Goal: Task Accomplishment & Management: Manage account settings

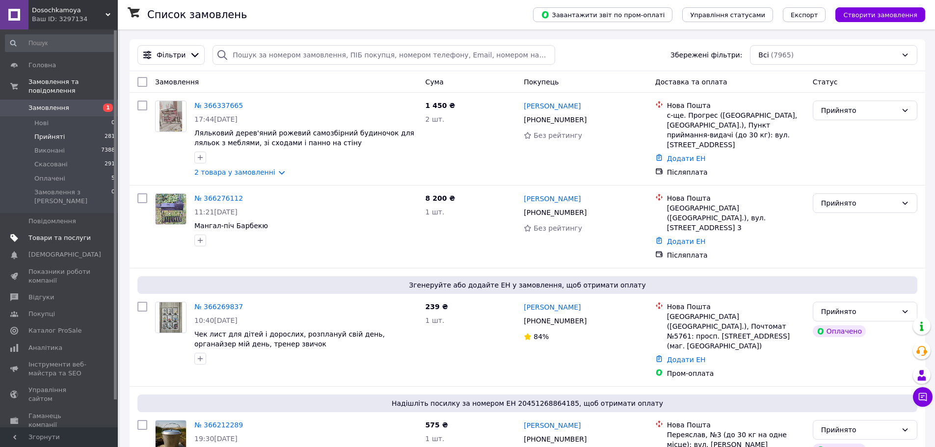
click at [59, 234] on span "Товари та послуги" at bounding box center [59, 238] width 62 height 9
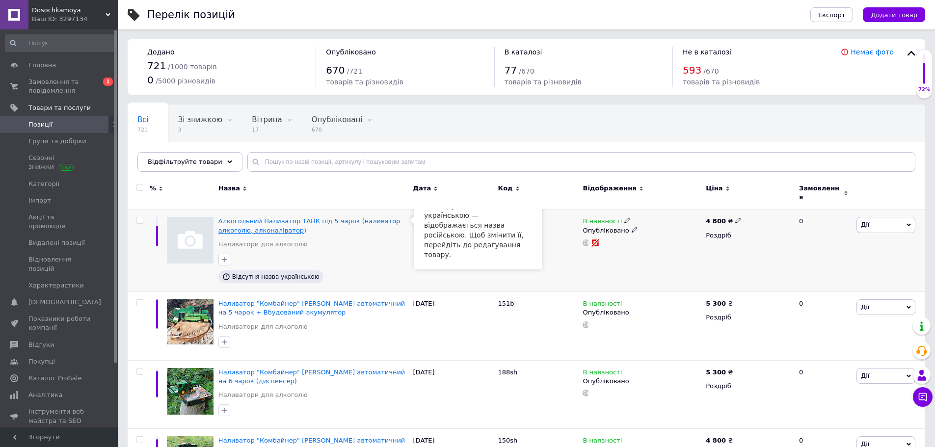
click at [260, 223] on span "Алкогольний Наливатор ТАНК під 5 чарок (наливатор алкоголю, алконаліватор)" at bounding box center [309, 226] width 182 height 16
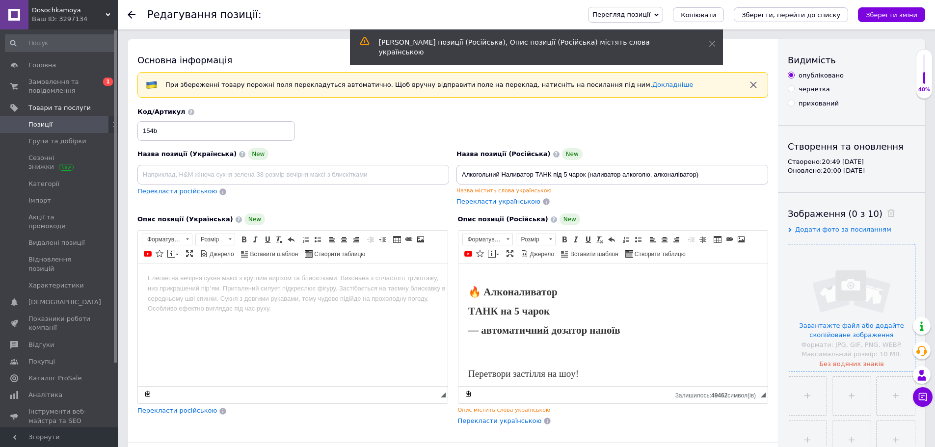
click at [851, 327] on input "file" at bounding box center [852, 308] width 127 height 127
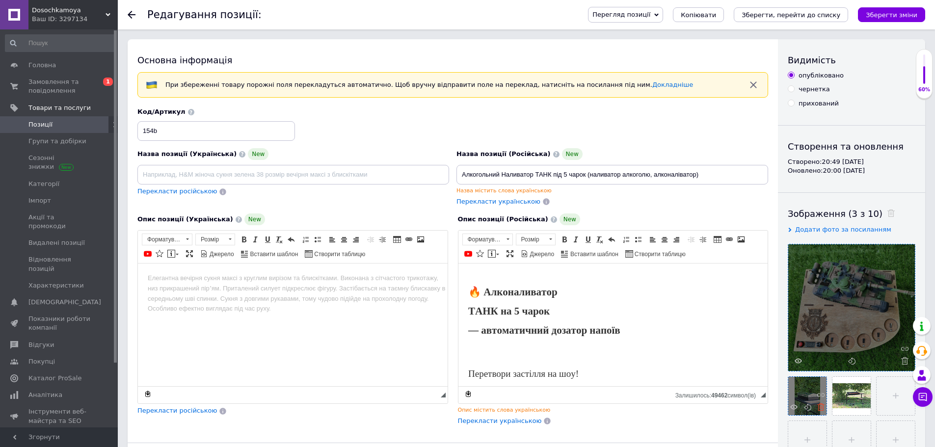
click at [822, 410] on icon at bounding box center [820, 407] width 7 height 7
click at [822, 408] on use at bounding box center [820, 407] width 7 height 7
click at [810, 399] on input "file" at bounding box center [808, 396] width 38 height 38
type input "C:\fakepath\photo_2024-08-06_18-31-38.jpg"
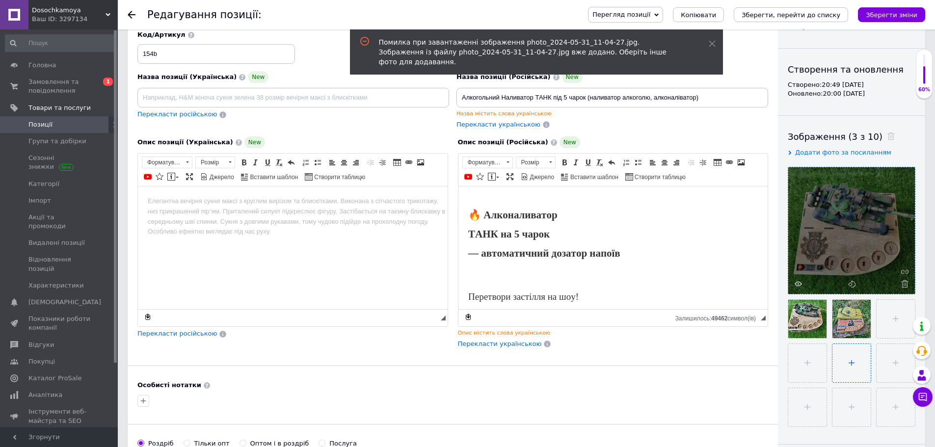
scroll to position [98, 0]
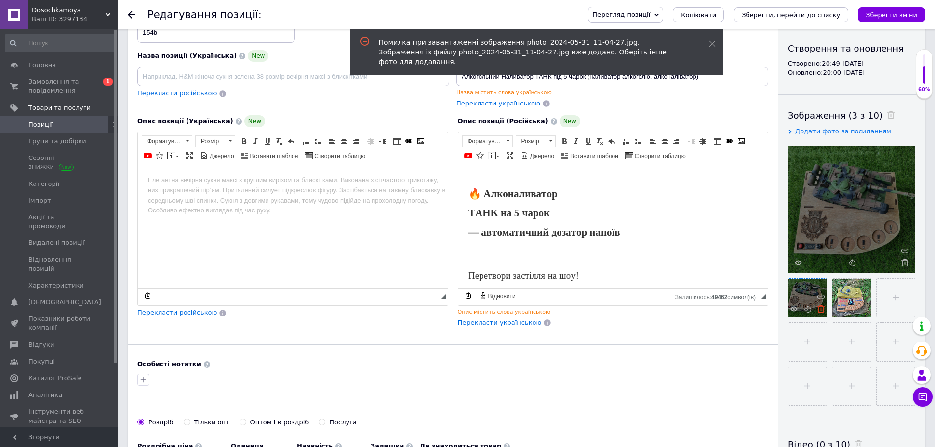
click at [821, 311] on icon at bounding box center [820, 308] width 7 height 7
click at [847, 298] on input "file" at bounding box center [852, 298] width 38 height 38
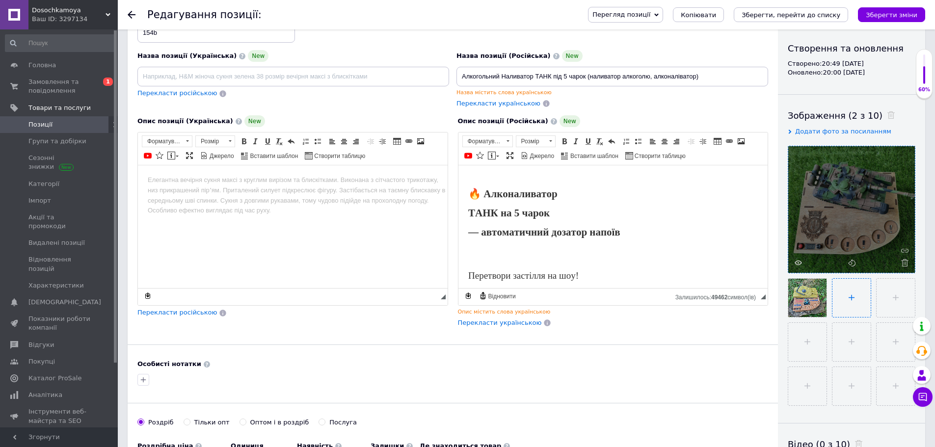
type input "C:\fakepath\photo_2024-08-06_18-31-38.jpg"
drag, startPoint x: 711, startPoint y: 75, endPoint x: 438, endPoint y: 73, distance: 273.0
click at [438, 73] on div "Назва позиції (Українська) New Перекласти російською Код/Артикул 154b Назва поз…" at bounding box center [453, 59] width 638 height 106
click at [323, 79] on input at bounding box center [293, 77] width 312 height 20
paste input "Алкогольний Наливатор ТАНК під 5 чарок (наливатор алкоголю, алконаліватор)"
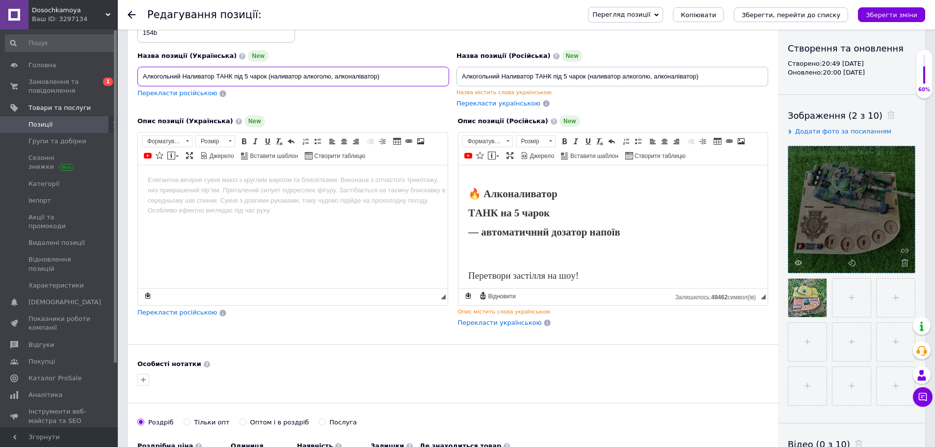
type input "Алкогольний Наливатор ТАНК під 5 чарок (наливатор алкоголю, алконаліватор)"
click at [183, 97] on span "Перекласти російською" at bounding box center [177, 92] width 80 height 7
type input "Алкогольный Наливатор ТАНК под 5 рюмок (наливатор алкоголя, алконаловатор)"
click at [471, 181] on p "Редактор, DCED6EC8-4084-4766-9BBF-278B0D532DE5" at bounding box center [613, 178] width 290 height 7
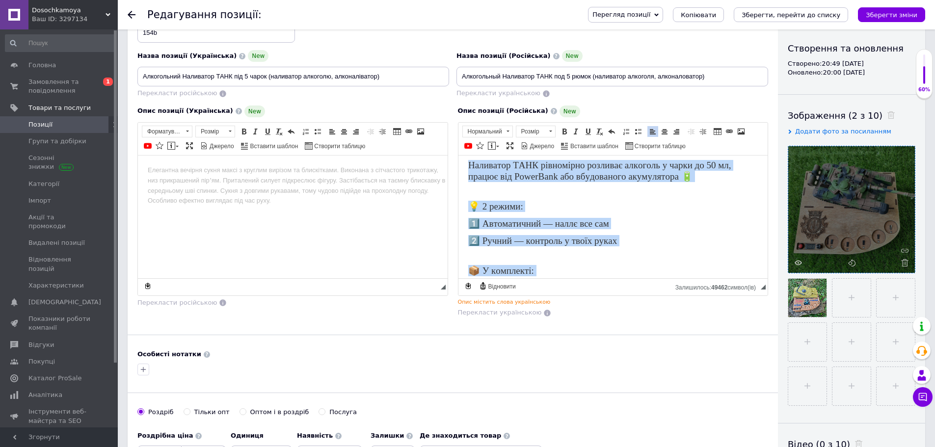
scroll to position [334, 0]
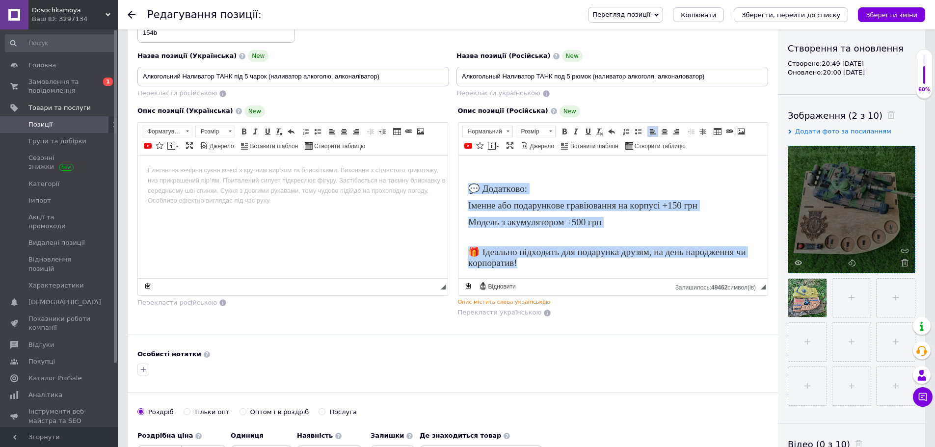
drag, startPoint x: 468, startPoint y: 181, endPoint x: 1115, endPoint y: 497, distance: 720.9
click at [657, 278] on html "🔥 Алконаливатор ТАНК на 5 чарок — автоматичний дозатор напоїв Перетвори застілл…" at bounding box center [613, 55] width 310 height 445
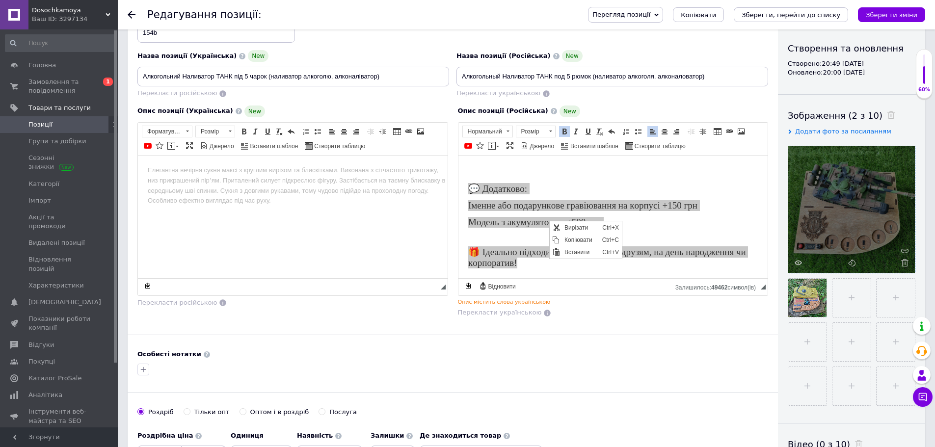
scroll to position [0, 0]
click at [572, 229] on span "Вирізати" at bounding box center [581, 227] width 38 height 12
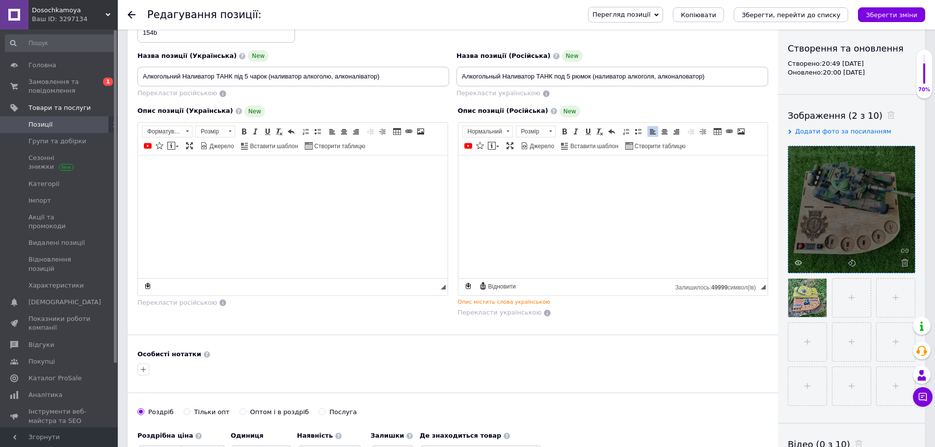
click at [155, 168] on body "Редактор, B2332FC8-2854-4AD7-A0FE-F04747509335" at bounding box center [293, 170] width 290 height 10
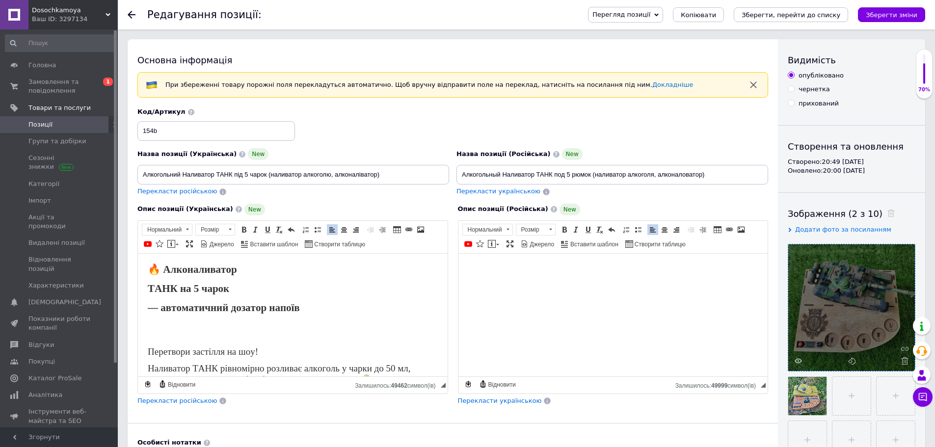
click at [189, 403] on span "Перекласти російською" at bounding box center [177, 400] width 80 height 7
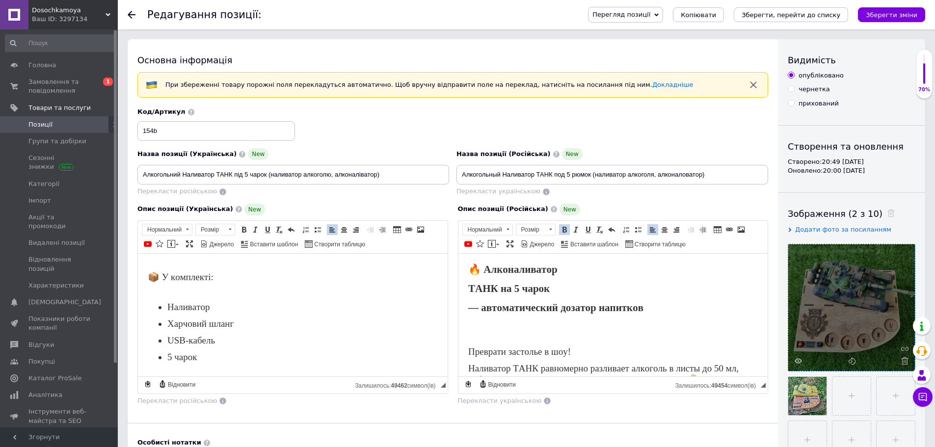
drag, startPoint x: 480, startPoint y: 325, endPoint x: 506, endPoint y: 335, distance: 27.8
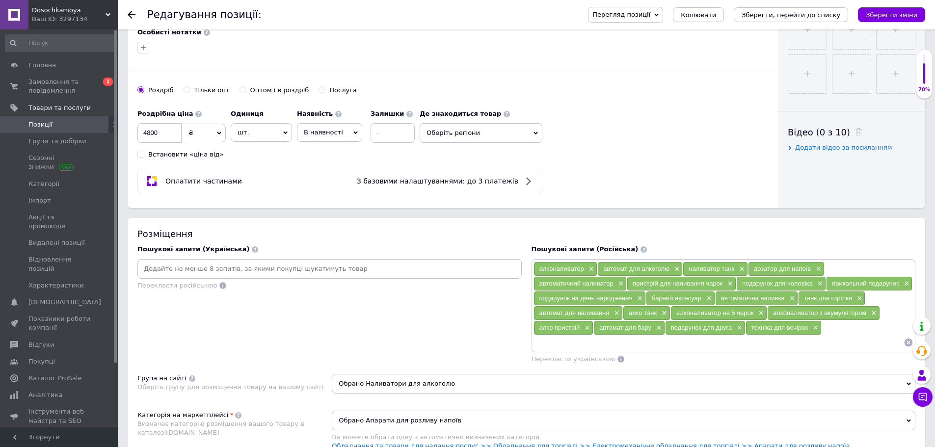
scroll to position [442, 0]
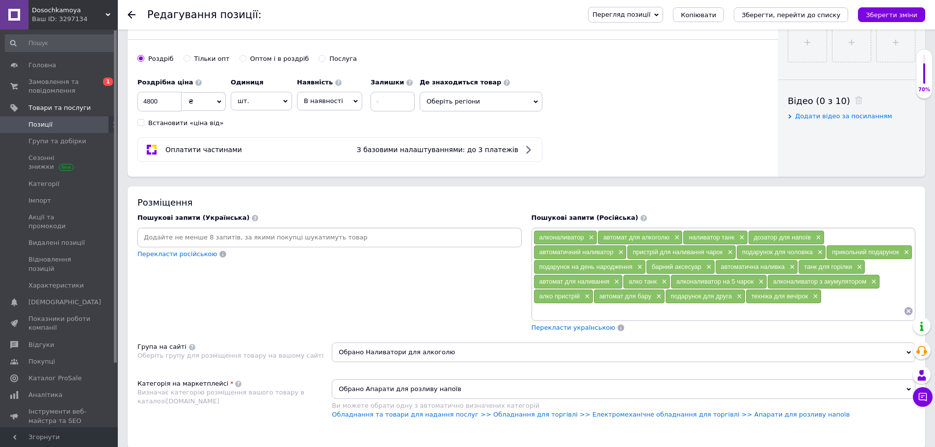
click at [815, 314] on input at bounding box center [719, 311] width 371 height 15
click at [836, 299] on div "алконаливатор × автомат для алкоголю × наливатор танк × дозатор для напоїв × ав…" at bounding box center [724, 274] width 381 height 88
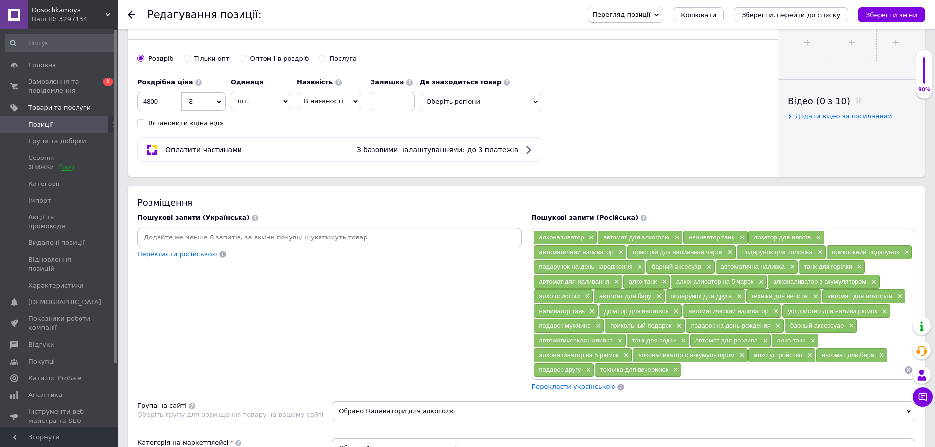
click at [183, 238] on input at bounding box center [329, 237] width 381 height 15
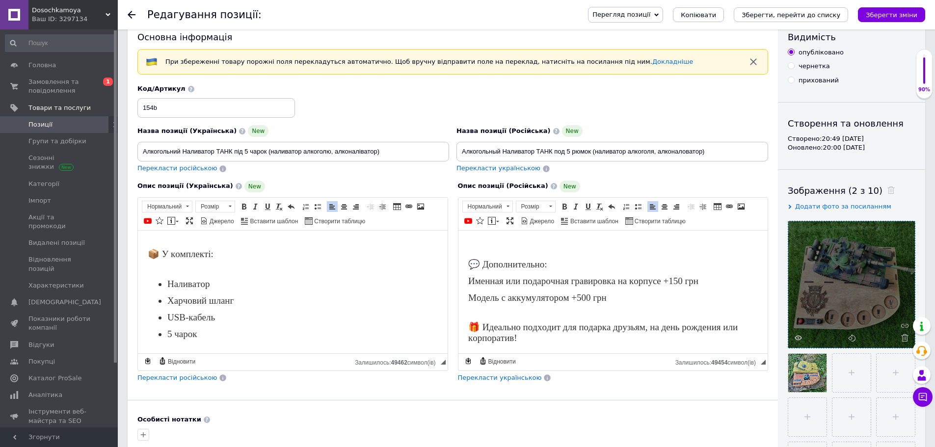
scroll to position [0, 0]
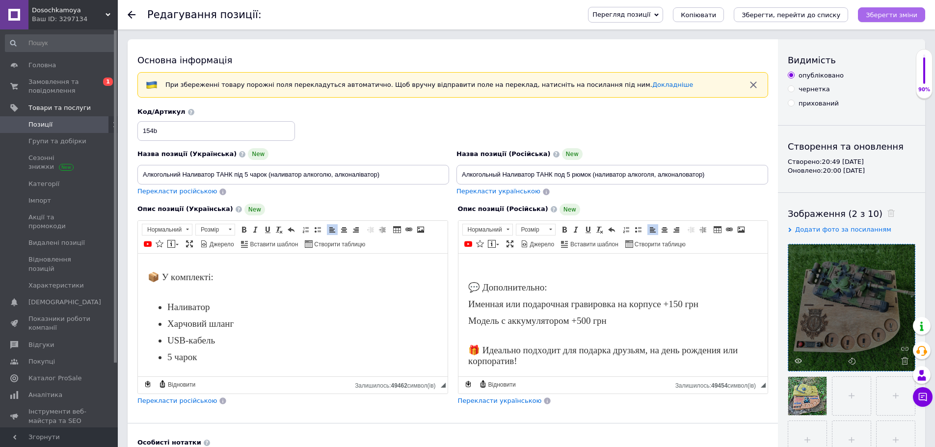
click at [905, 16] on icon "Зберегти зміни" at bounding box center [892, 14] width 52 height 7
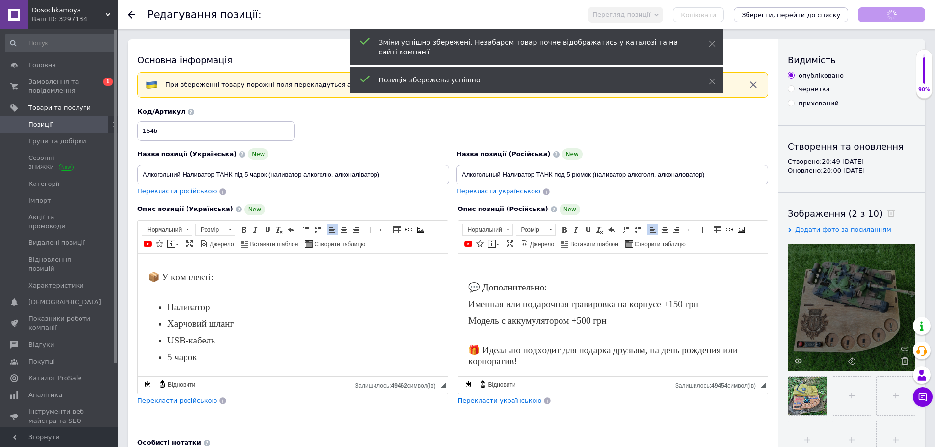
scroll to position [322, 0]
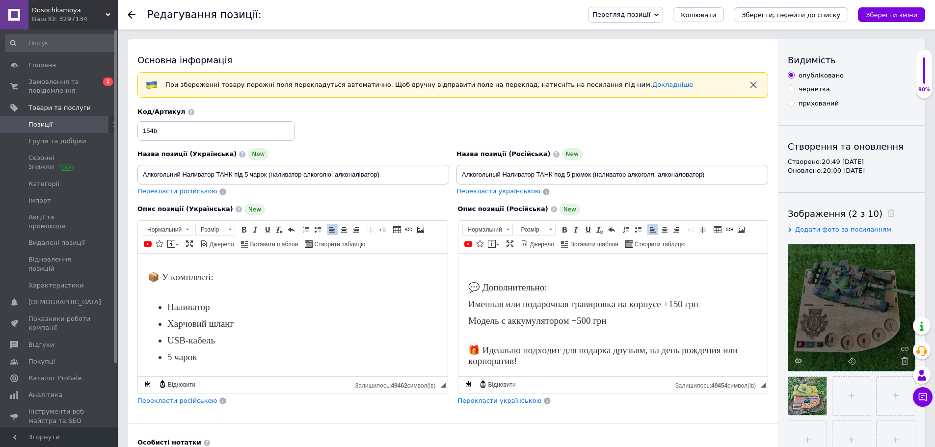
click at [56, 129] on link "Позиції" at bounding box center [60, 124] width 121 height 17
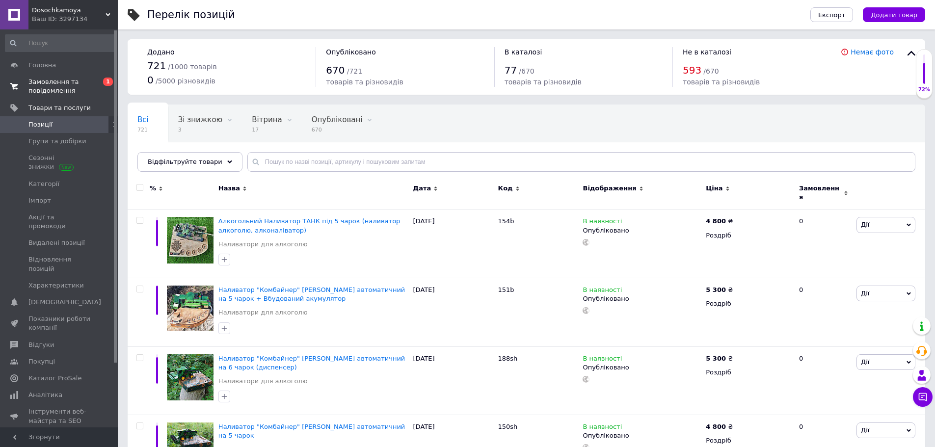
click at [61, 81] on span "Замовлення та повідомлення" at bounding box center [59, 87] width 62 height 18
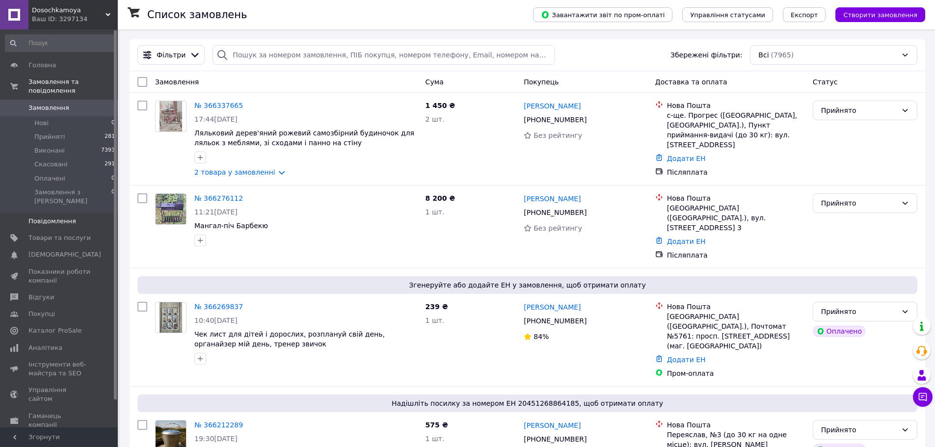
click at [59, 217] on span "Повідомлення" at bounding box center [52, 221] width 48 height 9
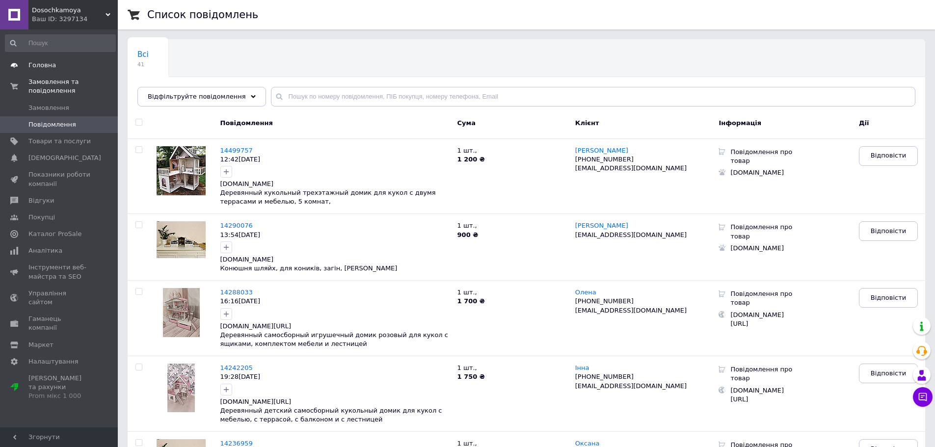
click at [48, 72] on link "Головна" at bounding box center [60, 65] width 121 height 17
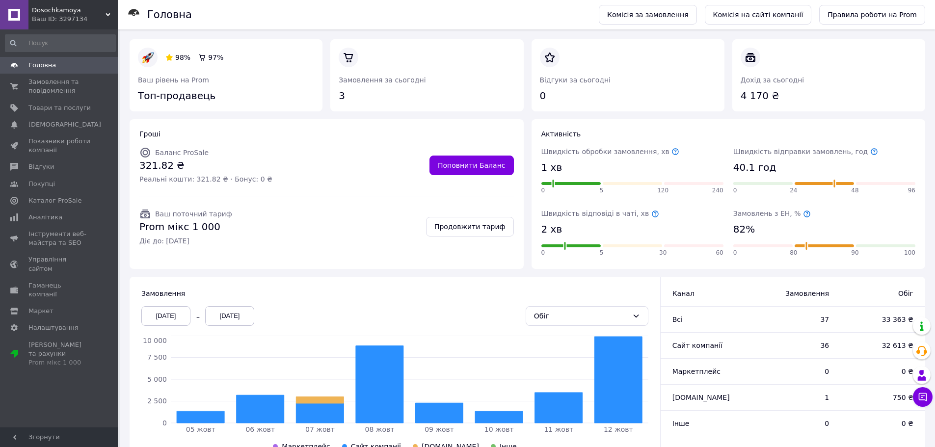
click at [870, 151] on icon at bounding box center [874, 152] width 8 height 8
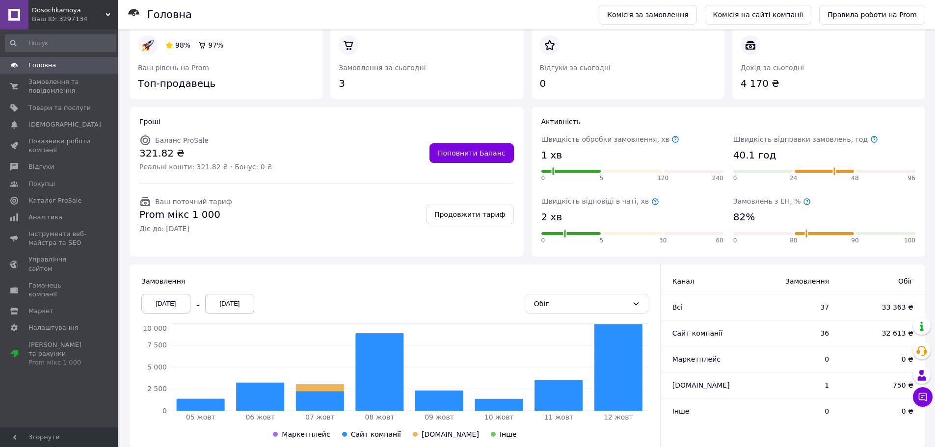
scroll to position [32, 0]
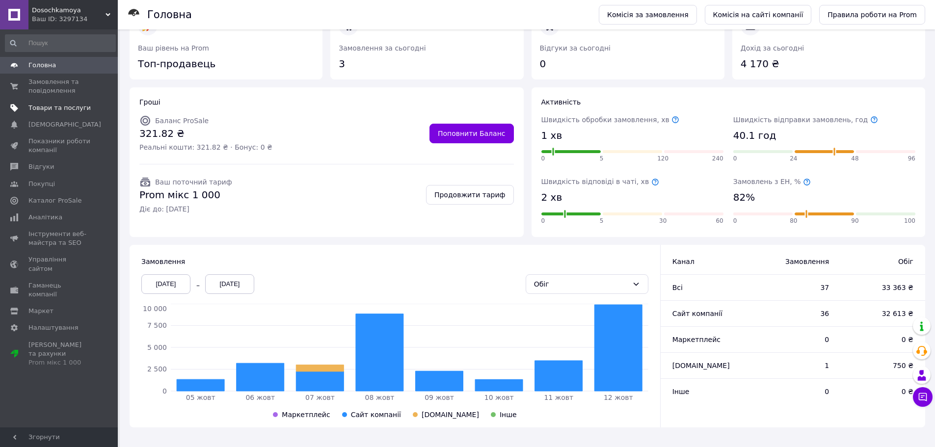
click at [67, 109] on span "Товари та послуги" at bounding box center [59, 108] width 62 height 9
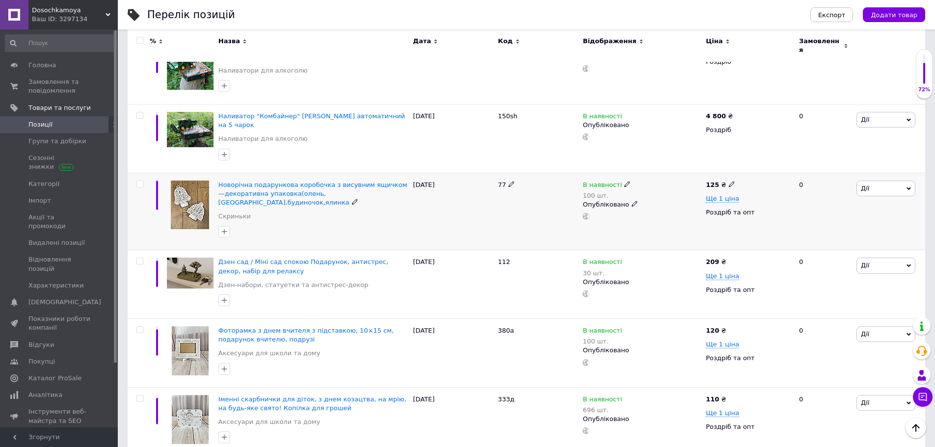
scroll to position [344, 0]
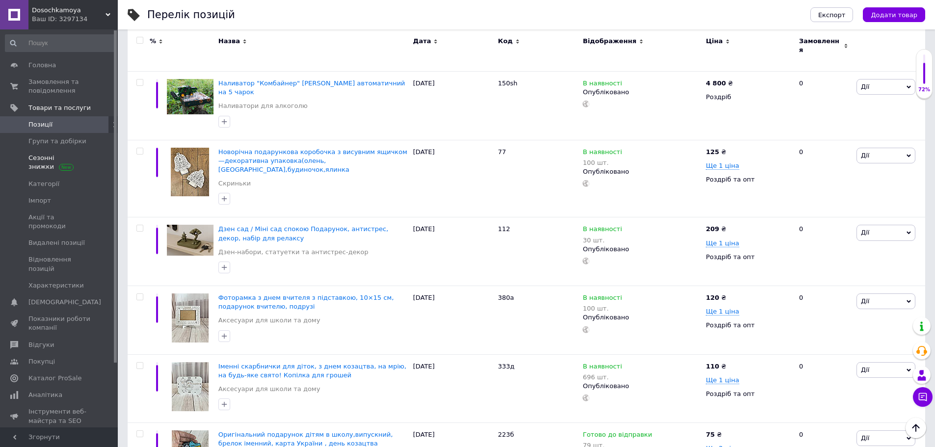
click at [45, 164] on span "Сезонні знижки" at bounding box center [59, 163] width 62 height 18
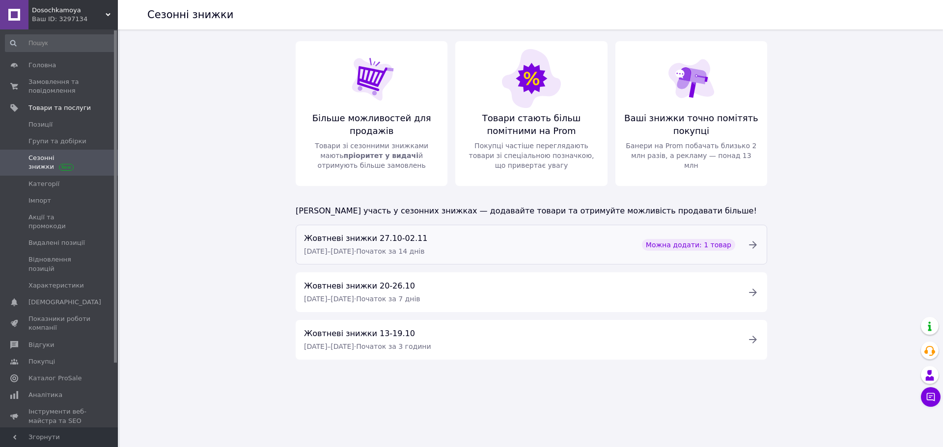
click at [759, 248] on div at bounding box center [753, 245] width 24 height 24
click at [750, 248] on icon at bounding box center [753, 245] width 12 height 12
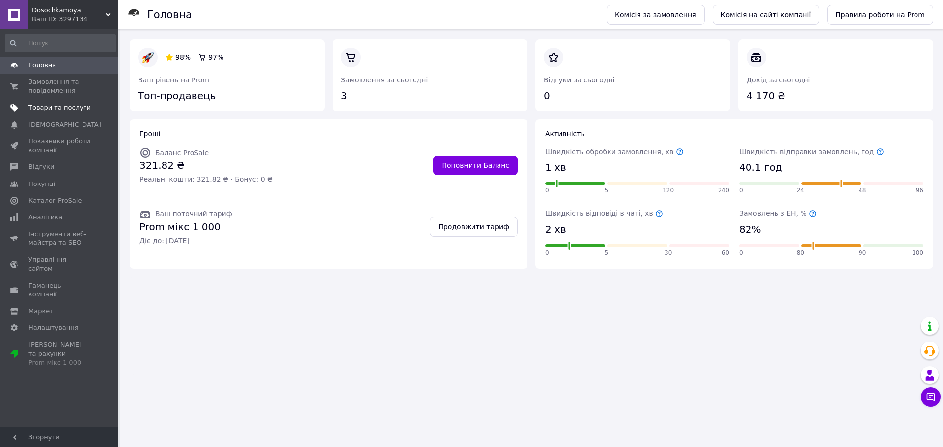
click at [40, 109] on span "Товари та послуги" at bounding box center [59, 108] width 62 height 9
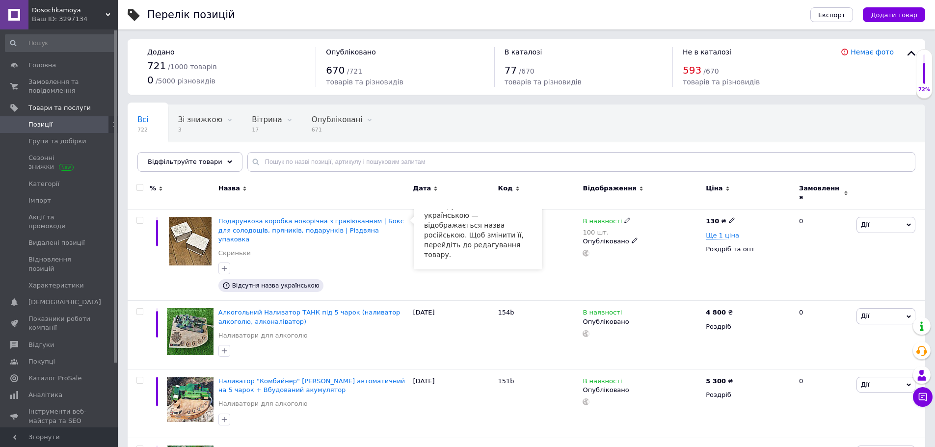
click at [318, 219] on span "Подарункова коробка новорічна з гравіюванням | Бокс для солодощів, пряників, по…" at bounding box center [311, 230] width 186 height 25
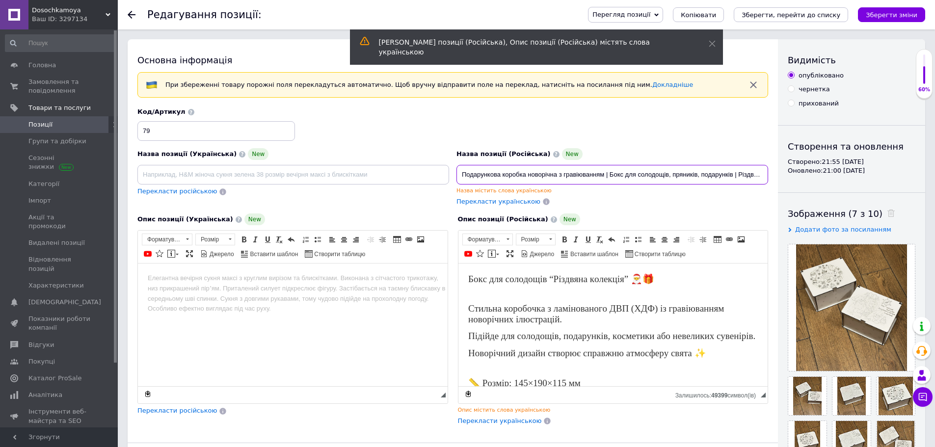
scroll to position [0, 31]
drag, startPoint x: 462, startPoint y: 174, endPoint x: 883, endPoint y: 169, distance: 421.3
click at [883, 169] on div "Основна інформація При збереженні товару порожні поля перекладуться автоматично…" at bounding box center [527, 338] width 798 height 599
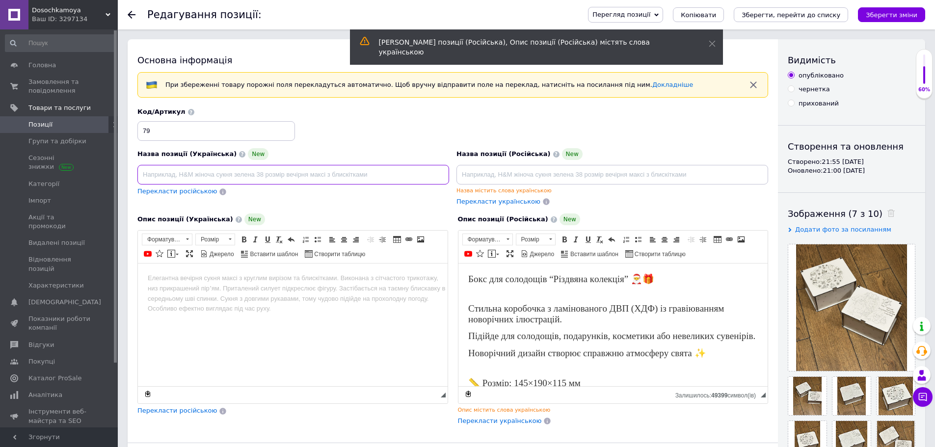
click at [293, 175] on input at bounding box center [293, 175] width 312 height 20
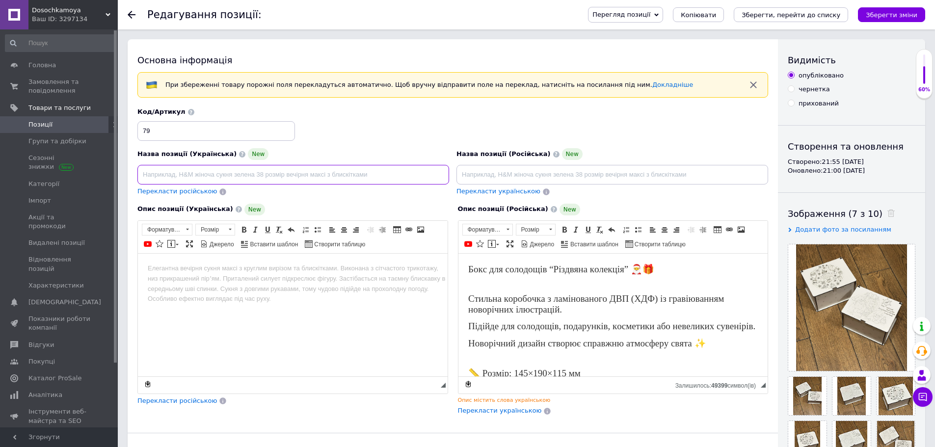
paste input "Подарункова коробка новорічна з гравіюванням | Бокс для солодощів, пряників, по…"
type input "Подарункова коробка новорічна з гравіюванням | Бокс для солодощів, пряників, по…"
click at [187, 194] on span "Перекласти російською" at bounding box center [177, 191] width 80 height 7
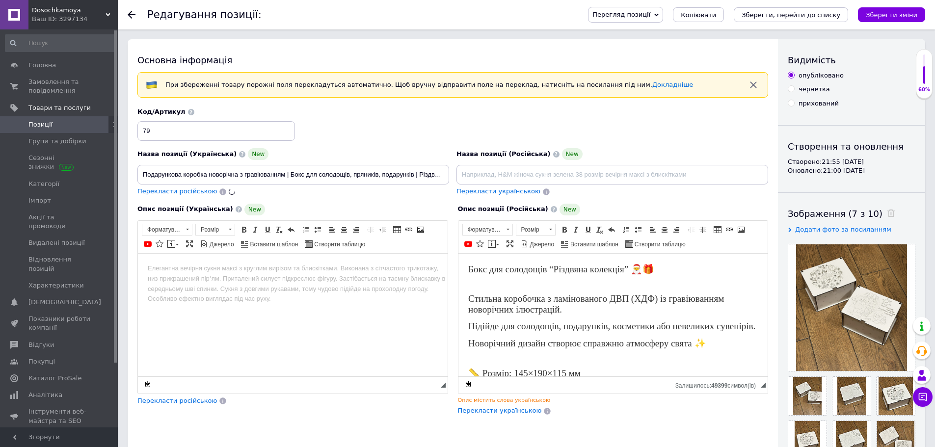
type input "Подарочная коробка новогодняя с гравировкой | Бокс для сладостей, пряников, под…"
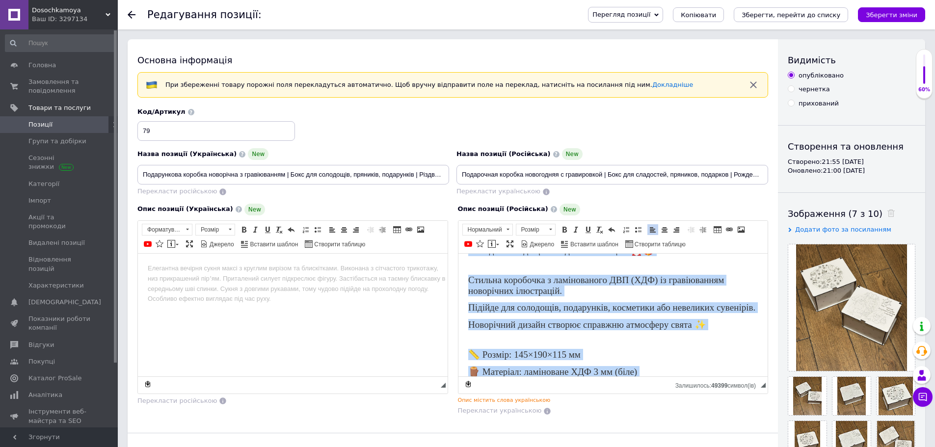
scroll to position [173, 0]
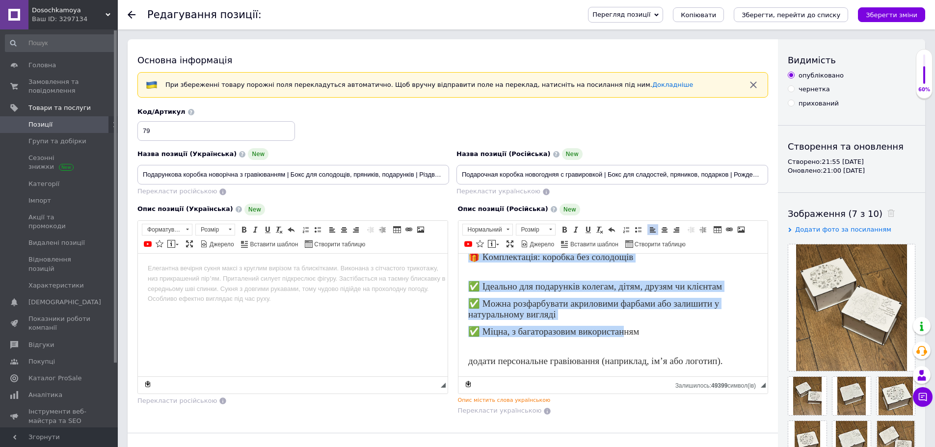
drag, startPoint x: 466, startPoint y: 272, endPoint x: 780, endPoint y: 418, distance: 346.4
click at [768, 376] on html "Бокс для солодощів “Різдвяна колекція” 🎅🎁 Стильна коробочка з ламінованого ДВП …" at bounding box center [613, 239] width 310 height 273
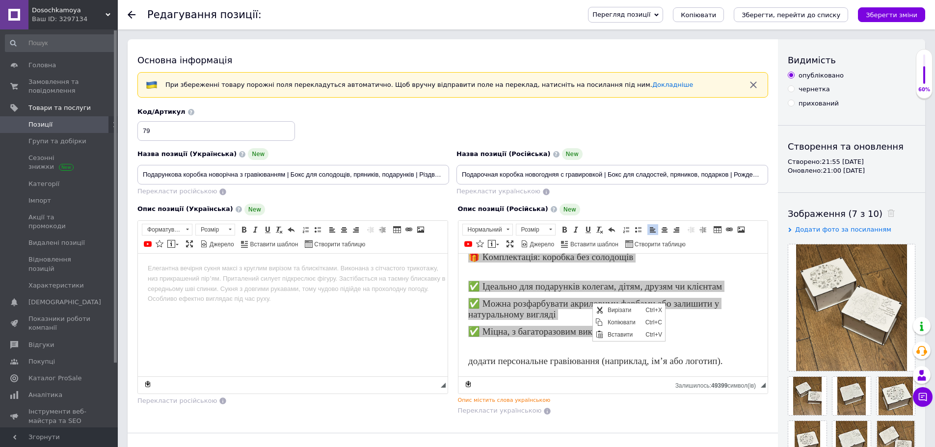
scroll to position [0, 0]
drag, startPoint x: 614, startPoint y: 320, endPoint x: 612, endPoint y: 354, distance: 33.9
click at [614, 320] on span "Копіювати" at bounding box center [624, 322] width 38 height 12
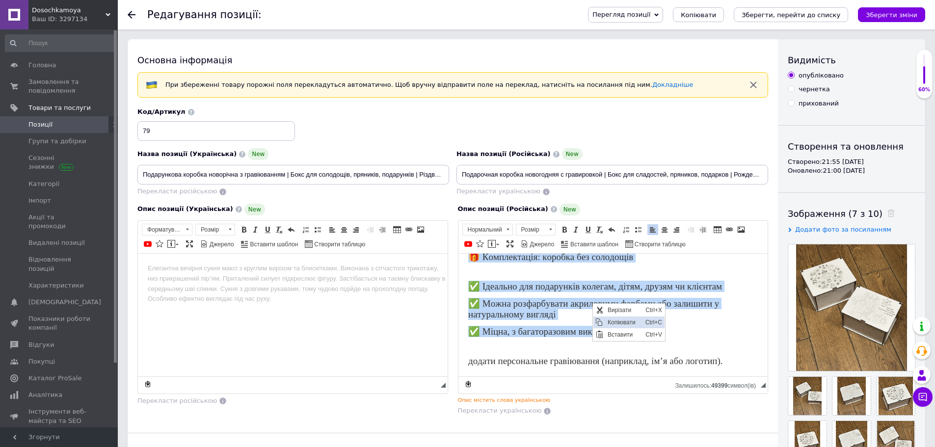
copy body "Lore ips dolorsita “Consecte adipisci” 🎅🎁 Elitsed doeiusmod t incididuntut LAB …"
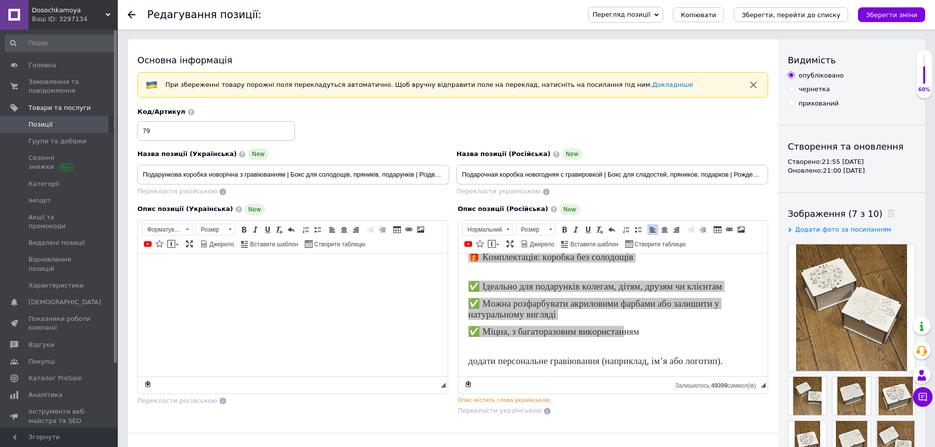
click at [149, 268] on body "Редактор, 40427CCA-E47E-4F44-9716-846A78EB8522" at bounding box center [293, 268] width 290 height 10
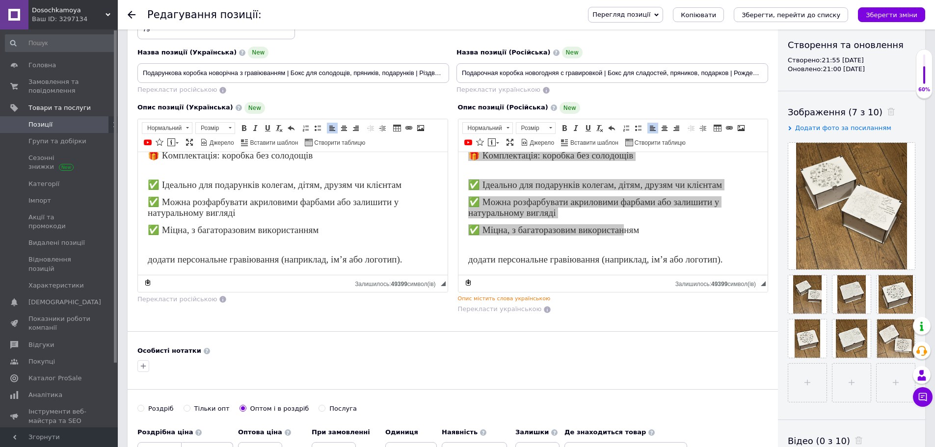
scroll to position [98, 0]
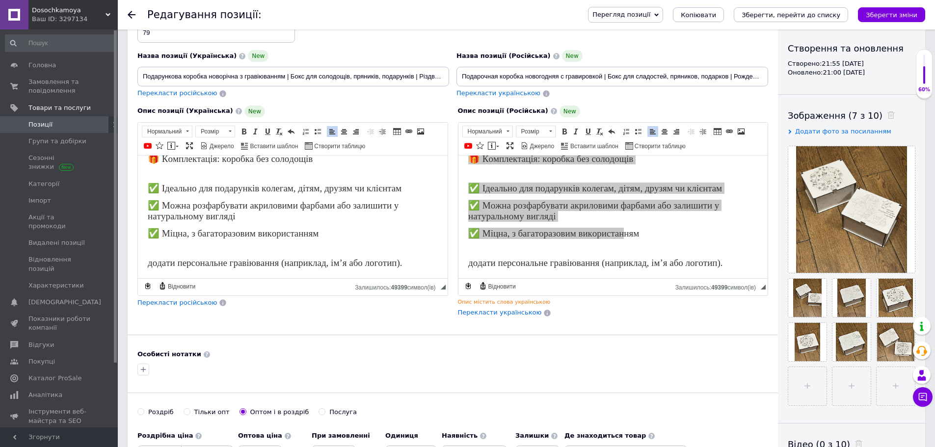
click at [175, 302] on span "Перекласти російською" at bounding box center [177, 302] width 80 height 7
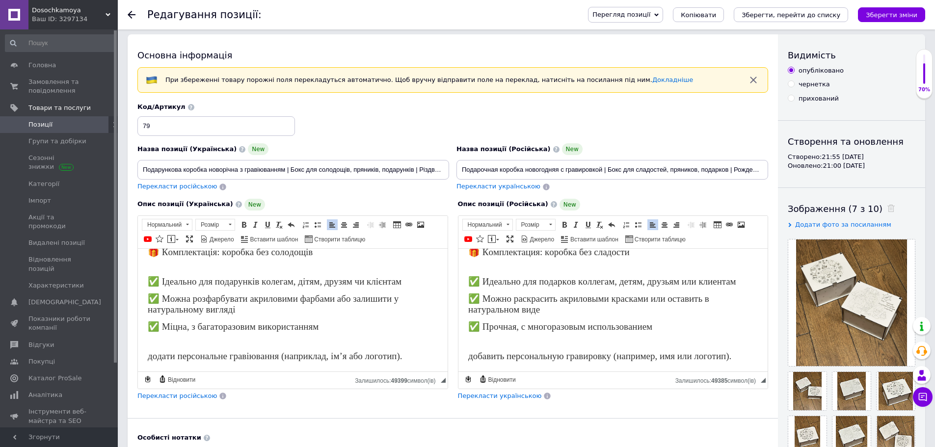
scroll to position [0, 0]
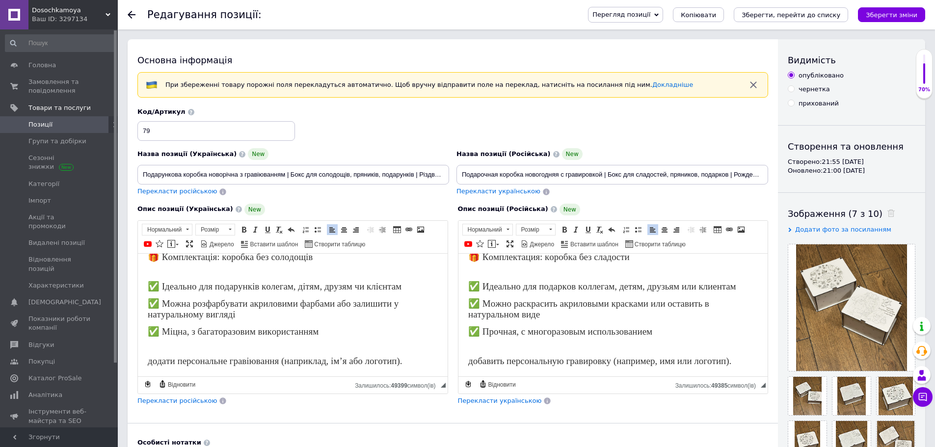
click at [902, 11] on icon "Зберегти зміни" at bounding box center [892, 14] width 52 height 7
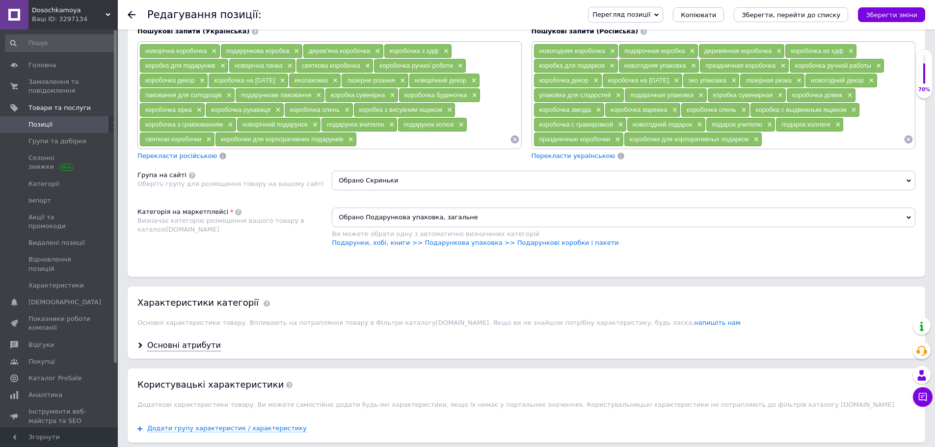
scroll to position [884, 0]
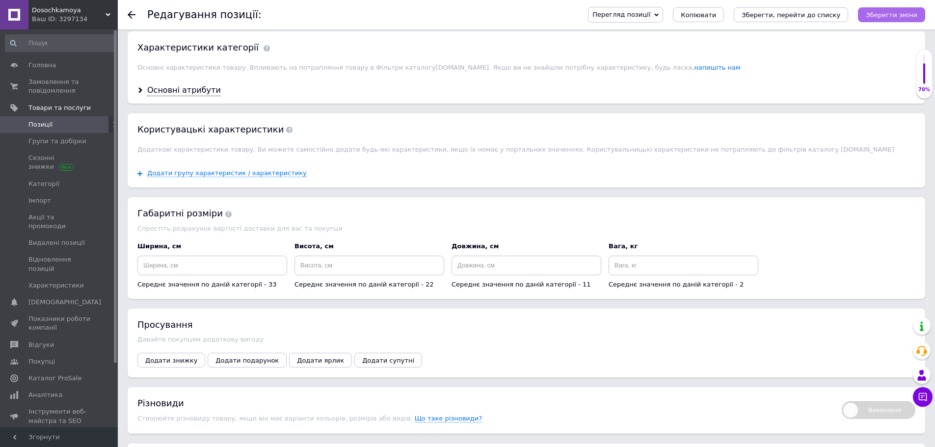
click at [893, 15] on icon "Зберегти зміни" at bounding box center [892, 14] width 52 height 7
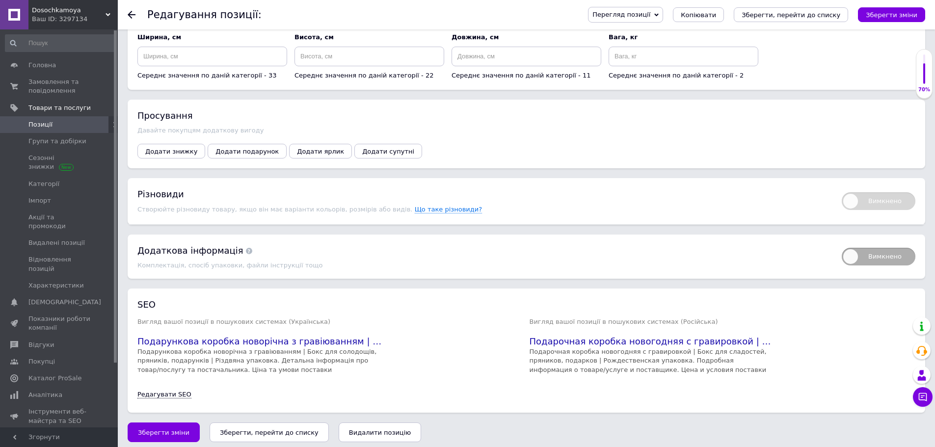
scroll to position [1102, 0]
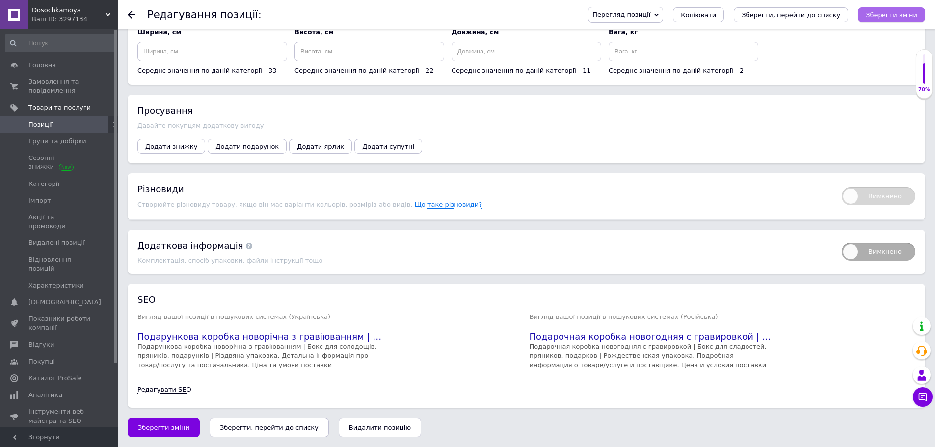
click at [909, 20] on button "Зберегти зміни" at bounding box center [891, 14] width 67 height 15
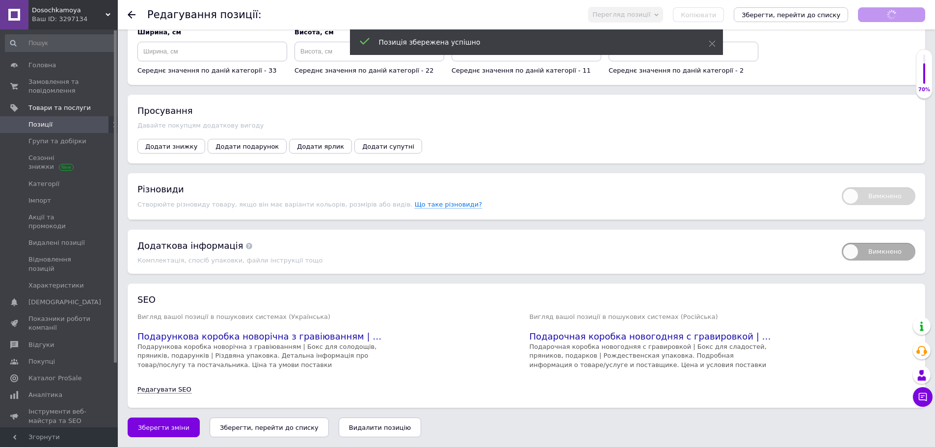
click at [60, 126] on span "Позиції" at bounding box center [59, 124] width 62 height 9
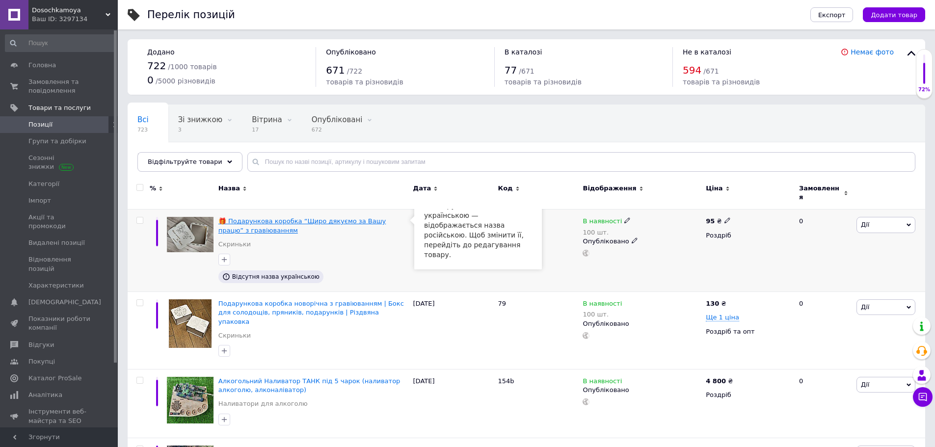
click at [281, 218] on span "🎁 Подарункова коробка “Щиро дякуємо за Вашу працю” з гравіюванням" at bounding box center [301, 226] width 167 height 16
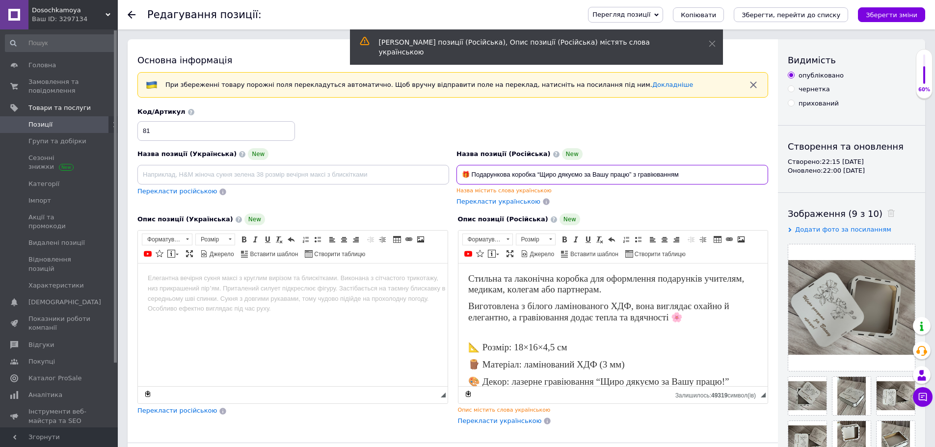
drag, startPoint x: 696, startPoint y: 173, endPoint x: 431, endPoint y: 180, distance: 264.7
click at [431, 180] on div "Назва позиції (Українська) New Перекласти російською Код/Артикул 81 Назва позиц…" at bounding box center [453, 157] width 638 height 106
click at [266, 178] on input at bounding box center [293, 175] width 312 height 20
paste input "🎁 Подарункова коробка “Щиро дякуємо за Вашу працю” з гравіюванням"
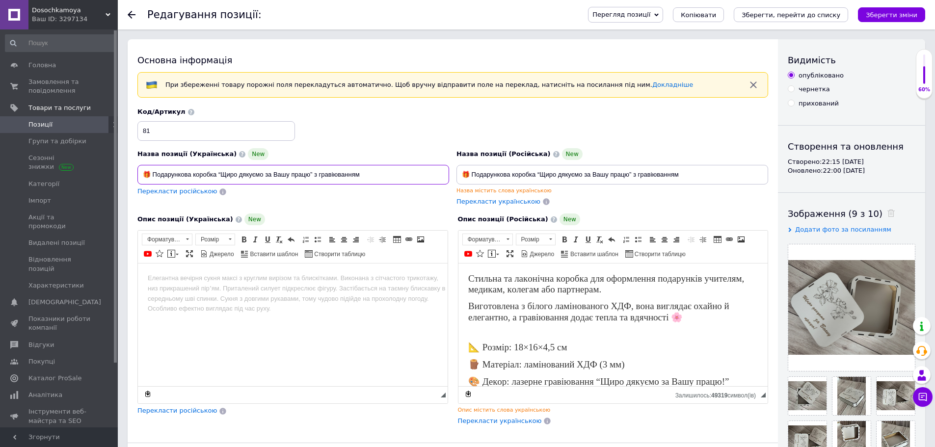
type input "🎁 Подарункова коробка “Щиро дякуємо за Вашу працю” з гравіюванням"
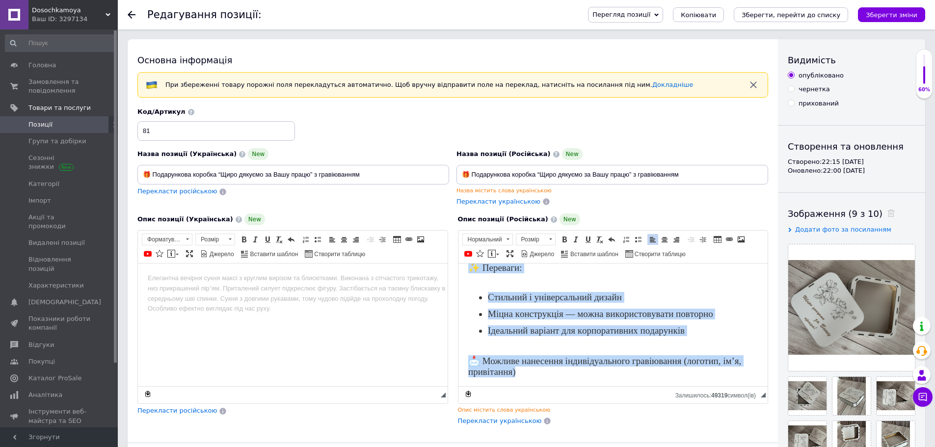
scroll to position [202, 0]
drag, startPoint x: 466, startPoint y: 277, endPoint x: 1030, endPoint y: 652, distance: 677.2
click at [611, 386] on html "Стильна та лаконічна коробка для оформлення подарунків учителям, медикам, колег…" at bounding box center [613, 230] width 310 height 313
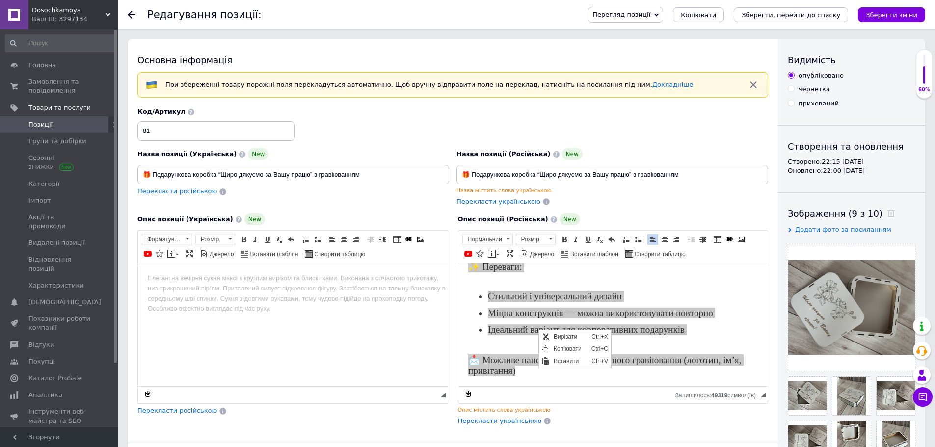
scroll to position [0, 0]
click at [557, 347] on span "Копіювати" at bounding box center [570, 349] width 38 height 12
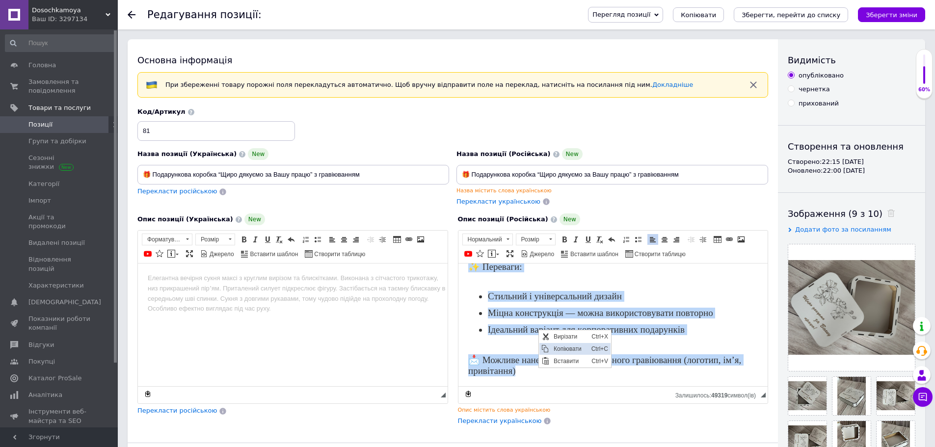
copy body "Loremip do sitametco adipisc eli seddoeiusm temporinci utlabore, etdolor, magna…"
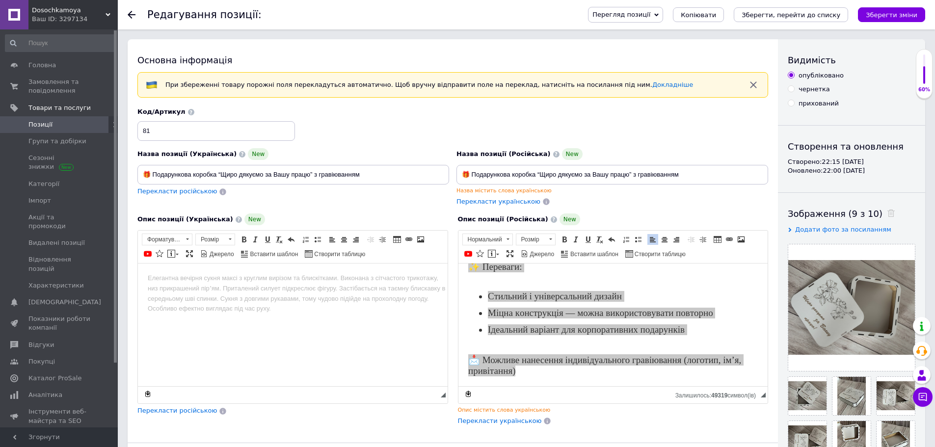
click at [182, 282] on body "Редактор, 77D65036-3C2A-4695-AA71-101BF15C5398" at bounding box center [293, 278] width 290 height 10
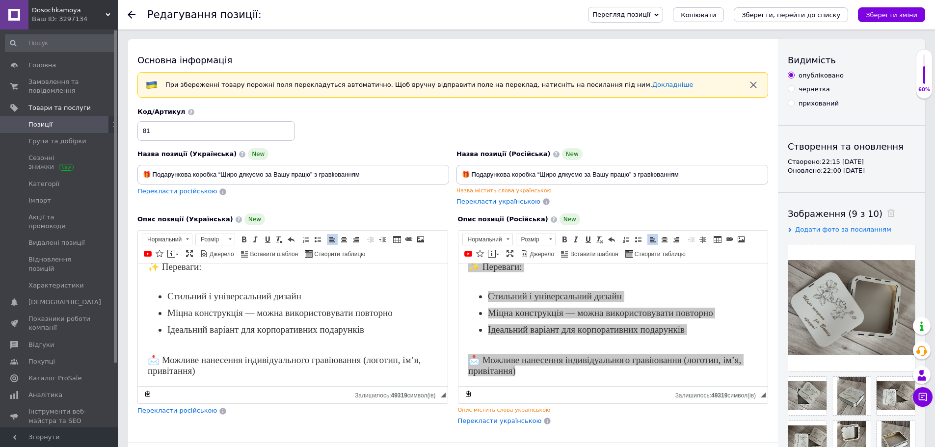
click at [187, 410] on span "Перекласти російською" at bounding box center [177, 410] width 80 height 7
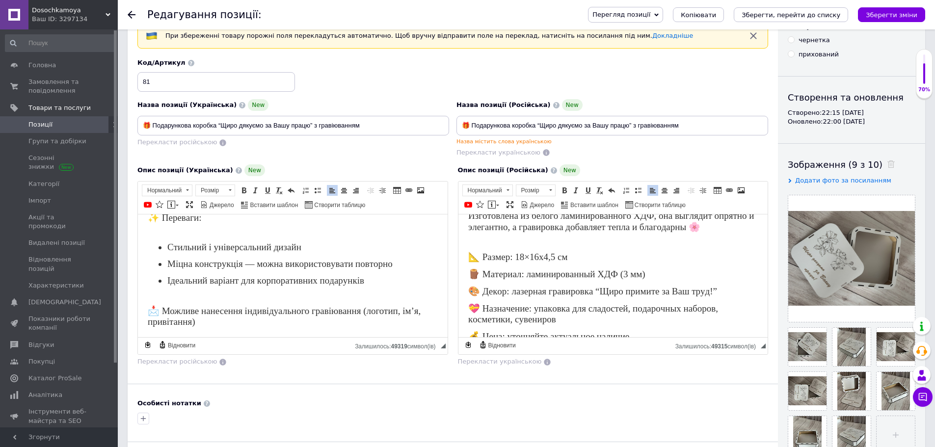
scroll to position [5, 0]
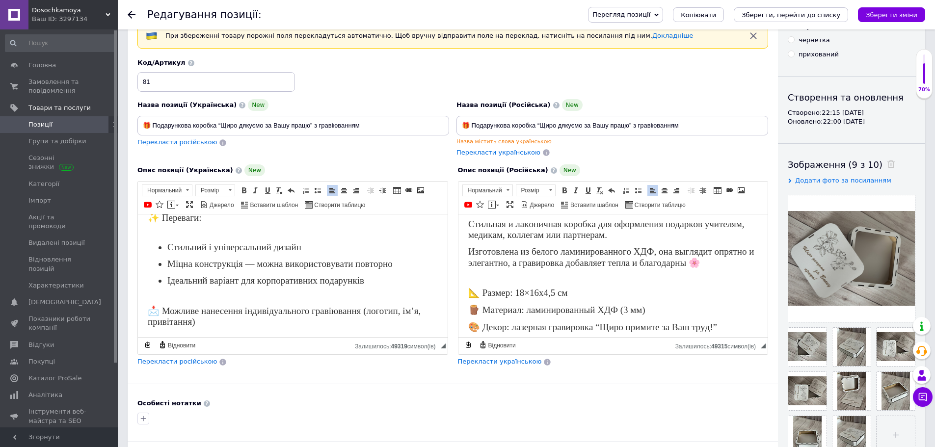
click at [191, 143] on span "Перекласти російською" at bounding box center [177, 141] width 80 height 7
type input "🎁 Подарочная коробка “Сиреневали за Ваш труд” с гравировкой"
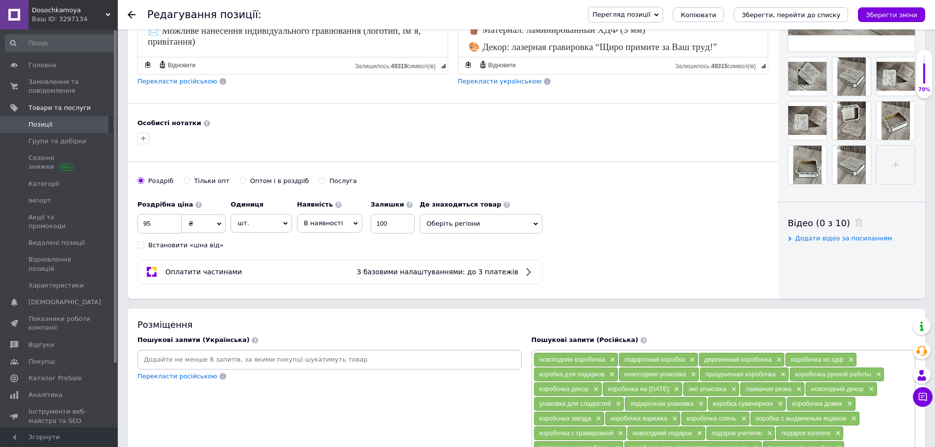
scroll to position [491, 0]
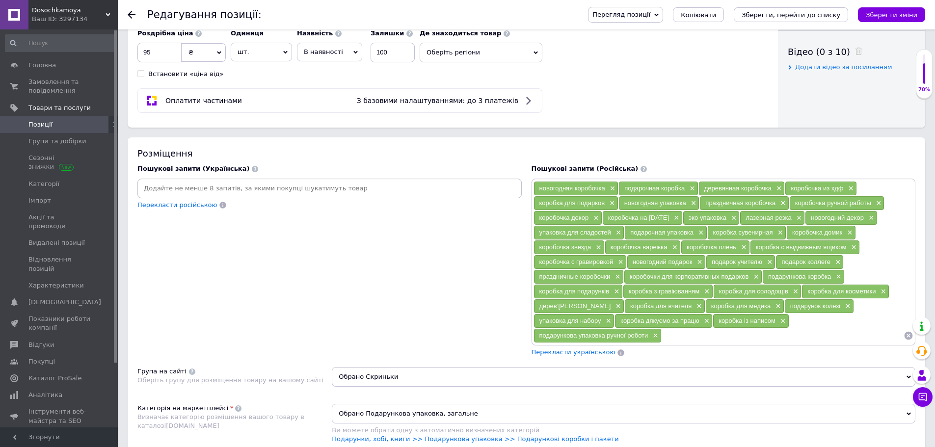
click at [567, 354] on span "Перекласти українською" at bounding box center [574, 352] width 84 height 7
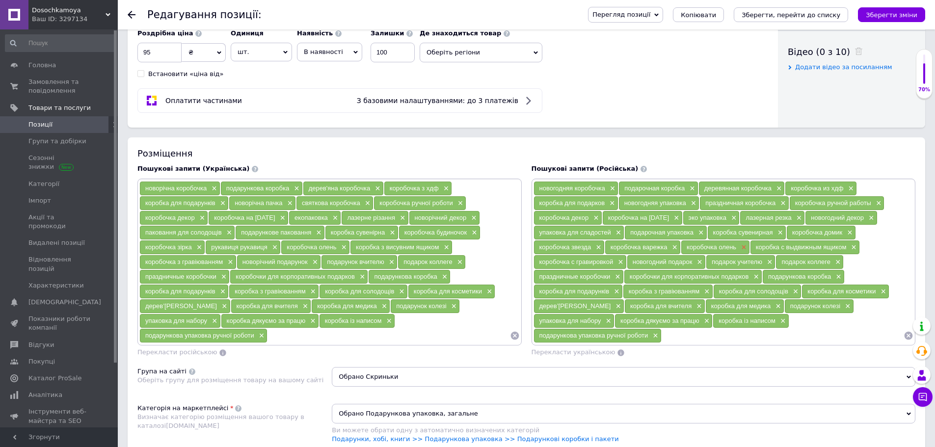
click at [745, 246] on span "×" at bounding box center [743, 248] width 8 height 8
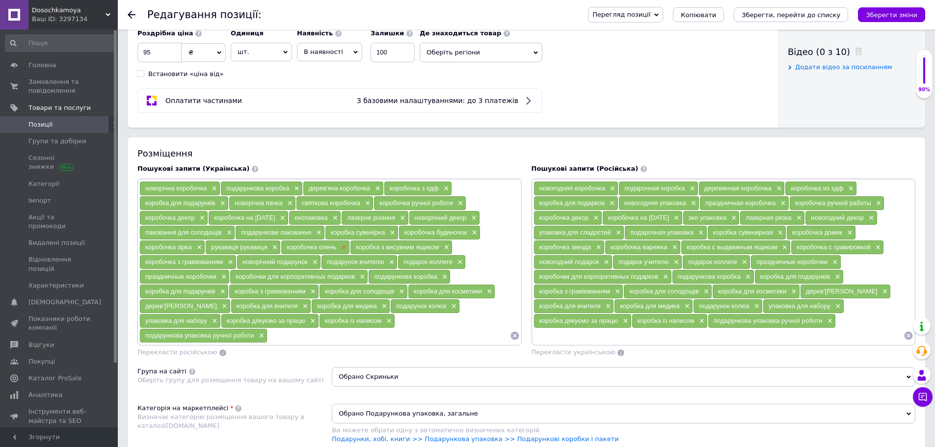
click at [345, 248] on span "×" at bounding box center [343, 248] width 8 height 8
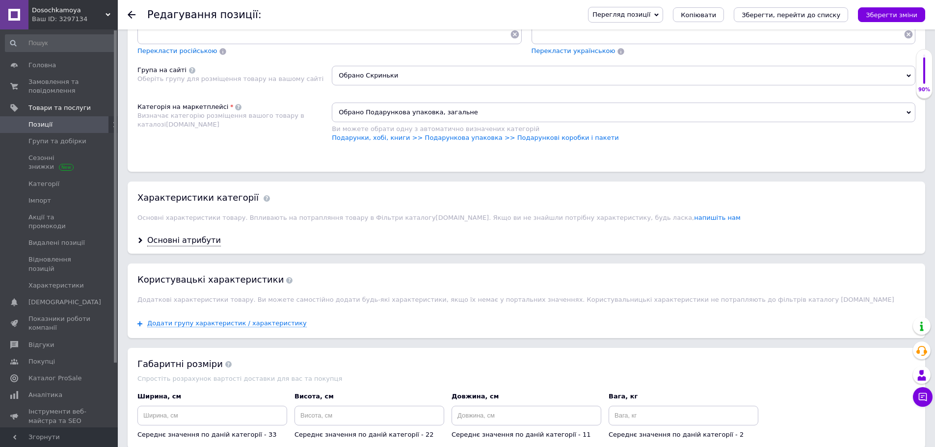
scroll to position [786, 0]
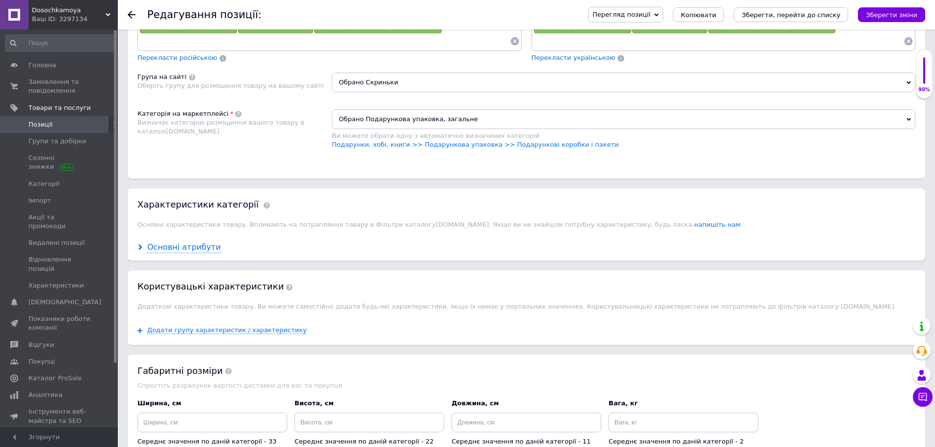
click at [167, 252] on div "Основні атрибути" at bounding box center [184, 247] width 74 height 11
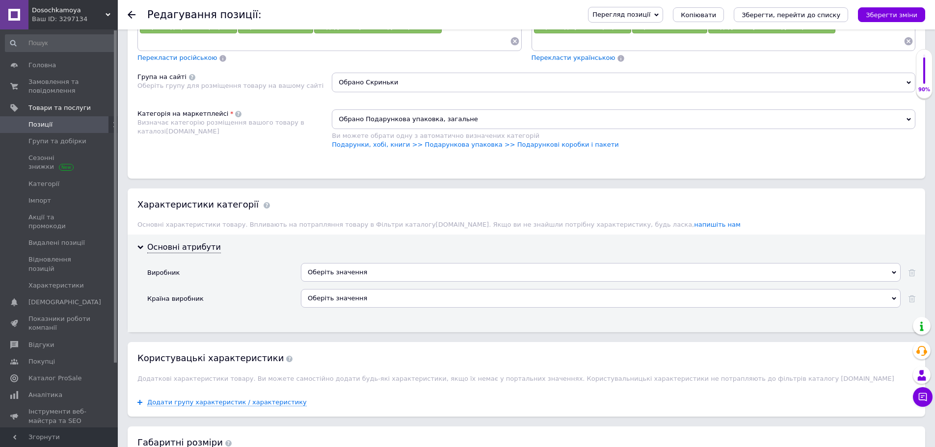
click at [375, 270] on div "Оберіть значення" at bounding box center [601, 272] width 600 height 19
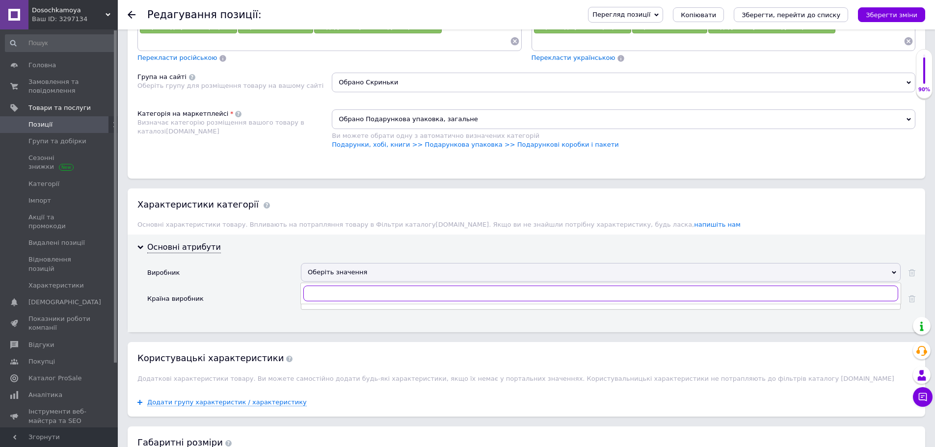
click at [357, 297] on input "text" at bounding box center [600, 294] width 595 height 16
click at [350, 276] on div "Оберіть значення" at bounding box center [601, 272] width 600 height 19
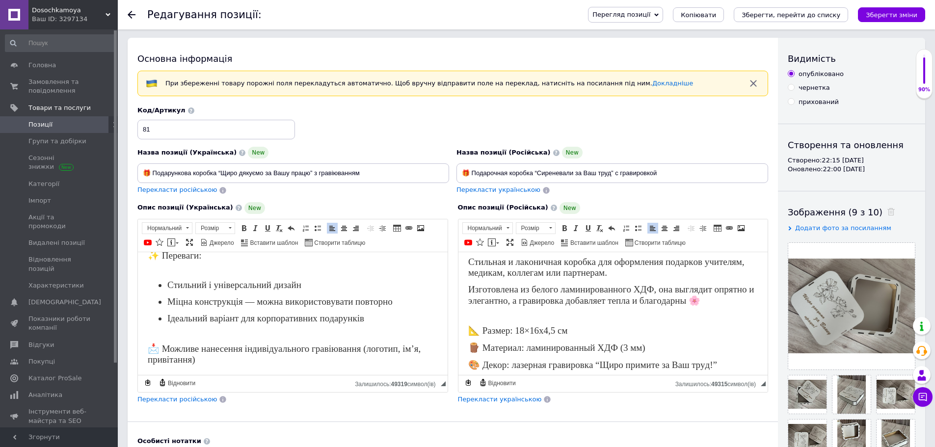
scroll to position [0, 0]
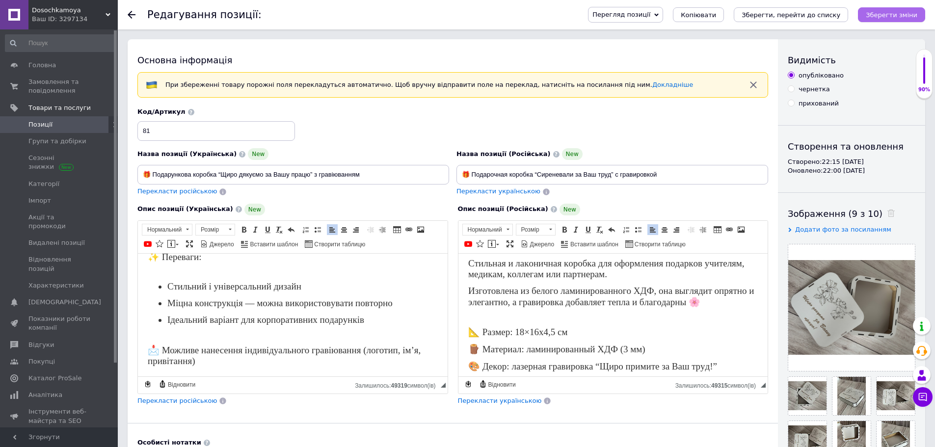
click at [891, 11] on icon "Зберегти зміни" at bounding box center [892, 14] width 52 height 7
click at [895, 15] on icon "Зберегти зміни" at bounding box center [892, 14] width 52 height 7
click at [88, 140] on span "Групи та добірки" at bounding box center [59, 141] width 62 height 9
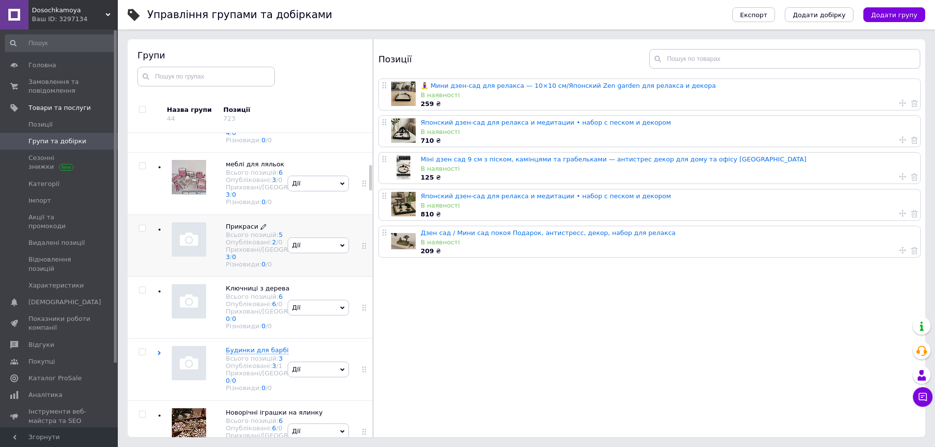
scroll to position [280, 0]
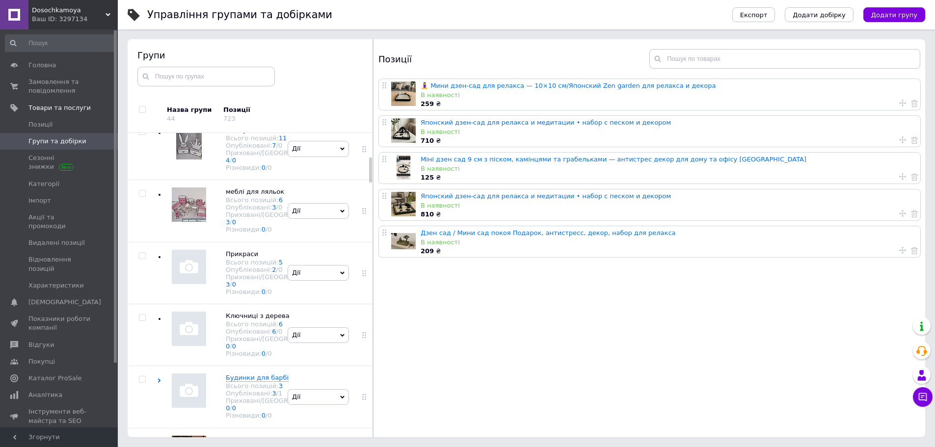
click at [0, 0] on link at bounding box center [0, 0] width 0 height 0
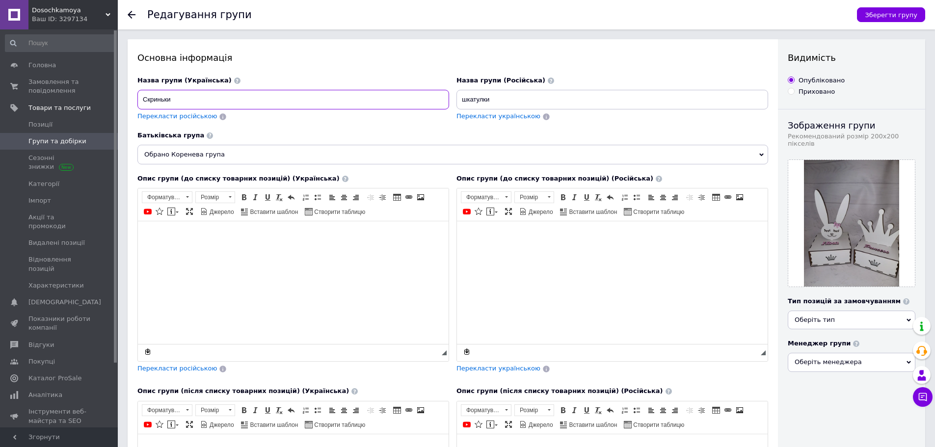
click at [182, 99] on input "Скриньки" at bounding box center [293, 100] width 312 height 20
drag, startPoint x: 273, startPoint y: 103, endPoint x: 119, endPoint y: 94, distance: 153.9
click at [119, 94] on div "Редагування групи Зберегти групу Основна інформація Назва групи (Українська) Ск…" at bounding box center [526, 389] width 817 height 778
type input "[PERSON_NAME], [PERSON_NAME], подарункові бокси"
drag, startPoint x: 518, startPoint y: 103, endPoint x: 385, endPoint y: 101, distance: 133.1
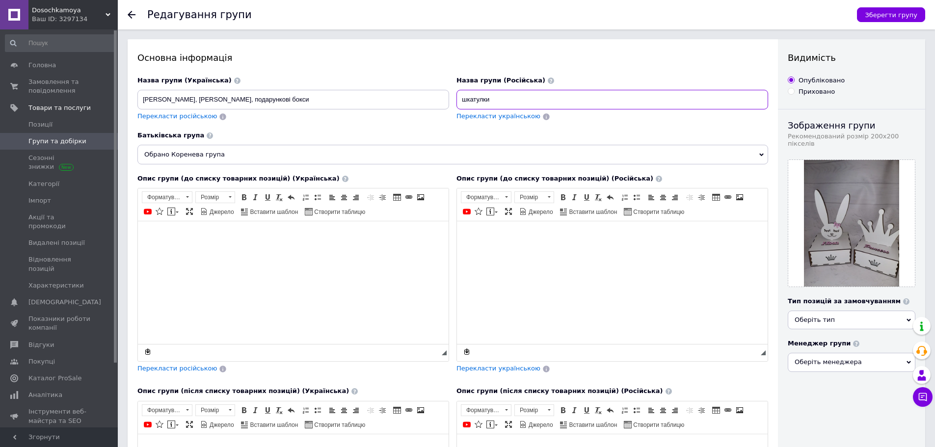
click at [385, 101] on div "Назва групи (Українська) Скриньки, шкатулки, подарункові бокси Перекласти росій…" at bounding box center [453, 104] width 638 height 62
paste input "[PERSON_NAME], [PERSON_NAME], подарункові бокс"
click at [503, 238] on body "Редактор, EE09A27E-B79A-414F-AB76-E103E82DE053" at bounding box center [612, 236] width 291 height 10
click at [189, 118] on span "Перекласти російською" at bounding box center [177, 115] width 80 height 7
type input "Шкатулки, подарочные боксы"
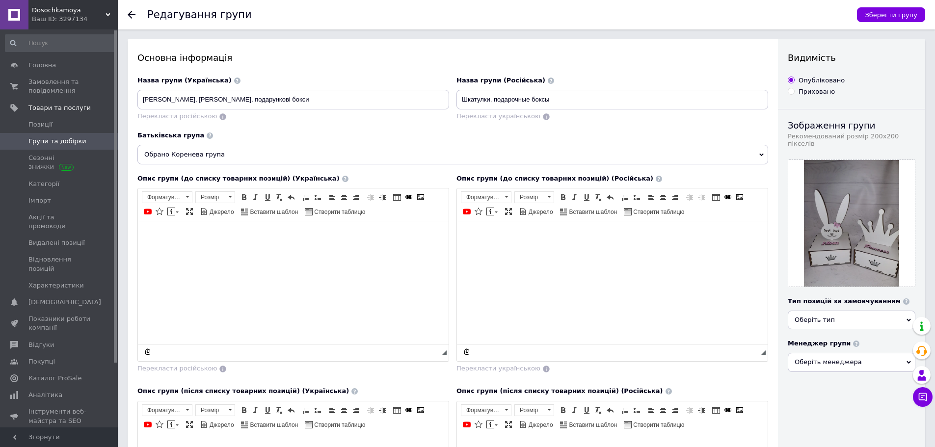
click at [180, 230] on html at bounding box center [293, 236] width 311 height 30
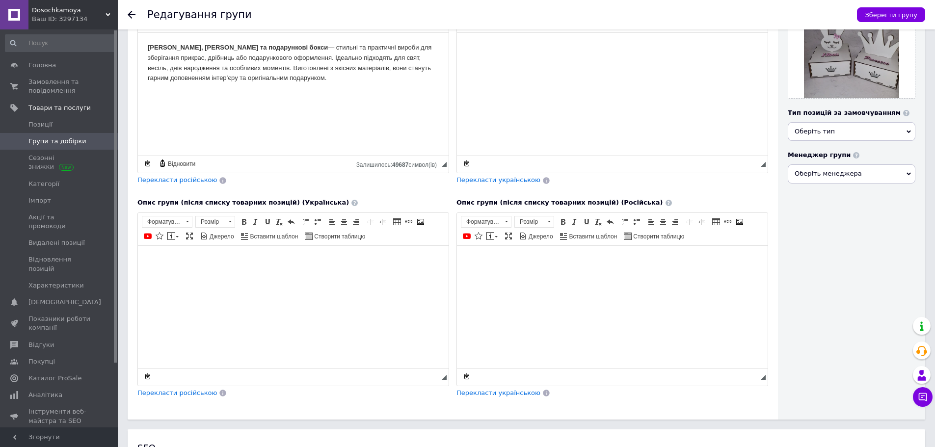
scroll to position [185, 0]
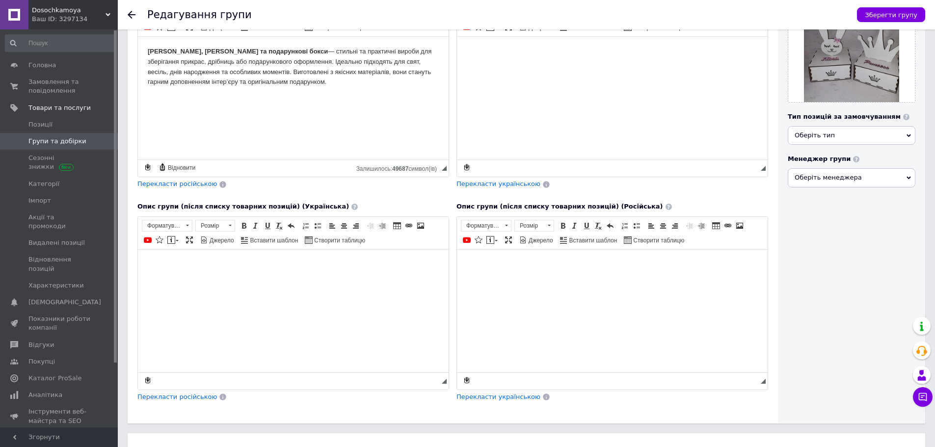
click at [189, 184] on span "Перекласти російською" at bounding box center [177, 183] width 80 height 7
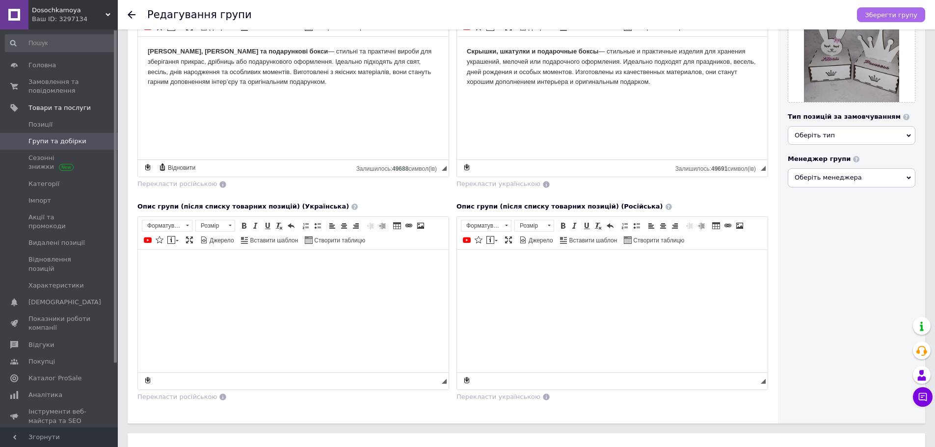
click at [905, 20] on button "Зберегти групу" at bounding box center [891, 14] width 68 height 15
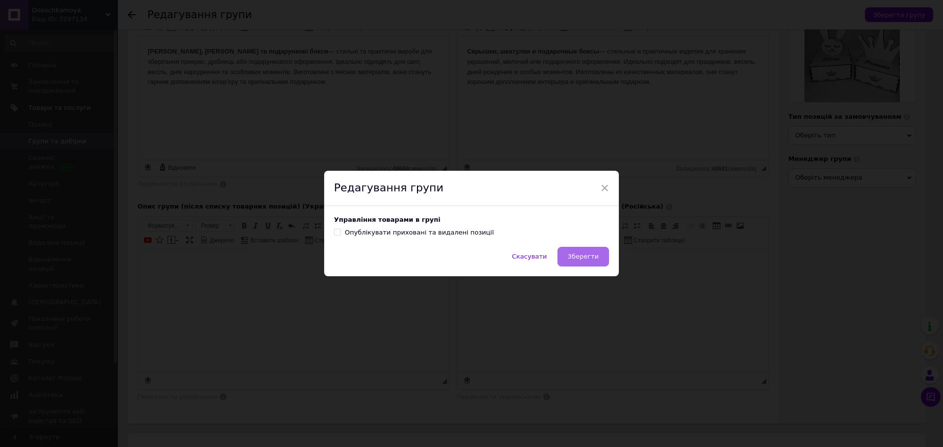
click at [592, 258] on span "Зберегти" at bounding box center [583, 256] width 31 height 7
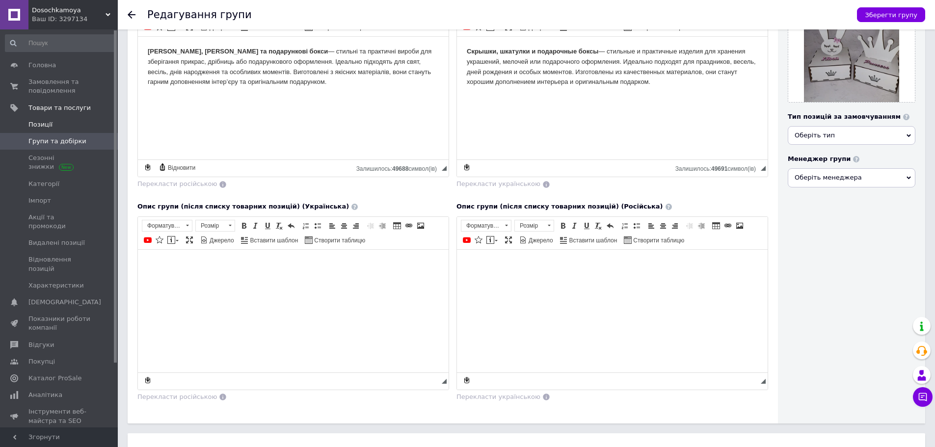
click at [47, 125] on span "Позиції" at bounding box center [40, 124] width 24 height 9
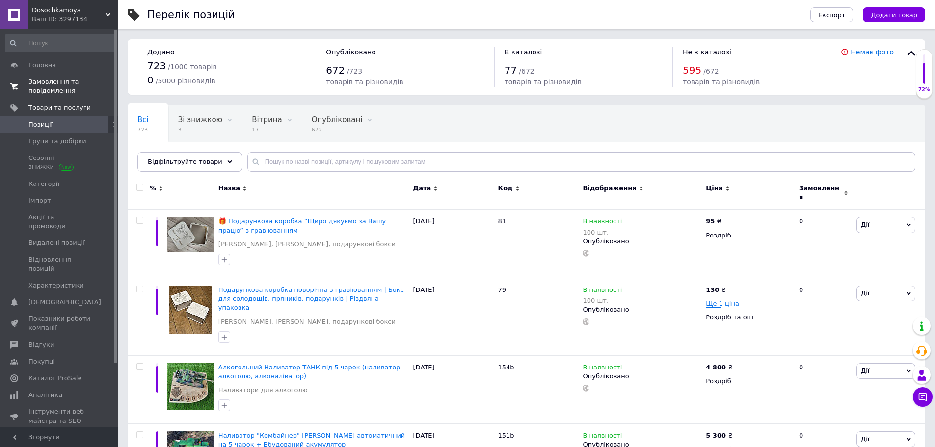
click at [46, 90] on span "Замовлення та повідомлення" at bounding box center [59, 87] width 62 height 18
